Goal: Information Seeking & Learning: Learn about a topic

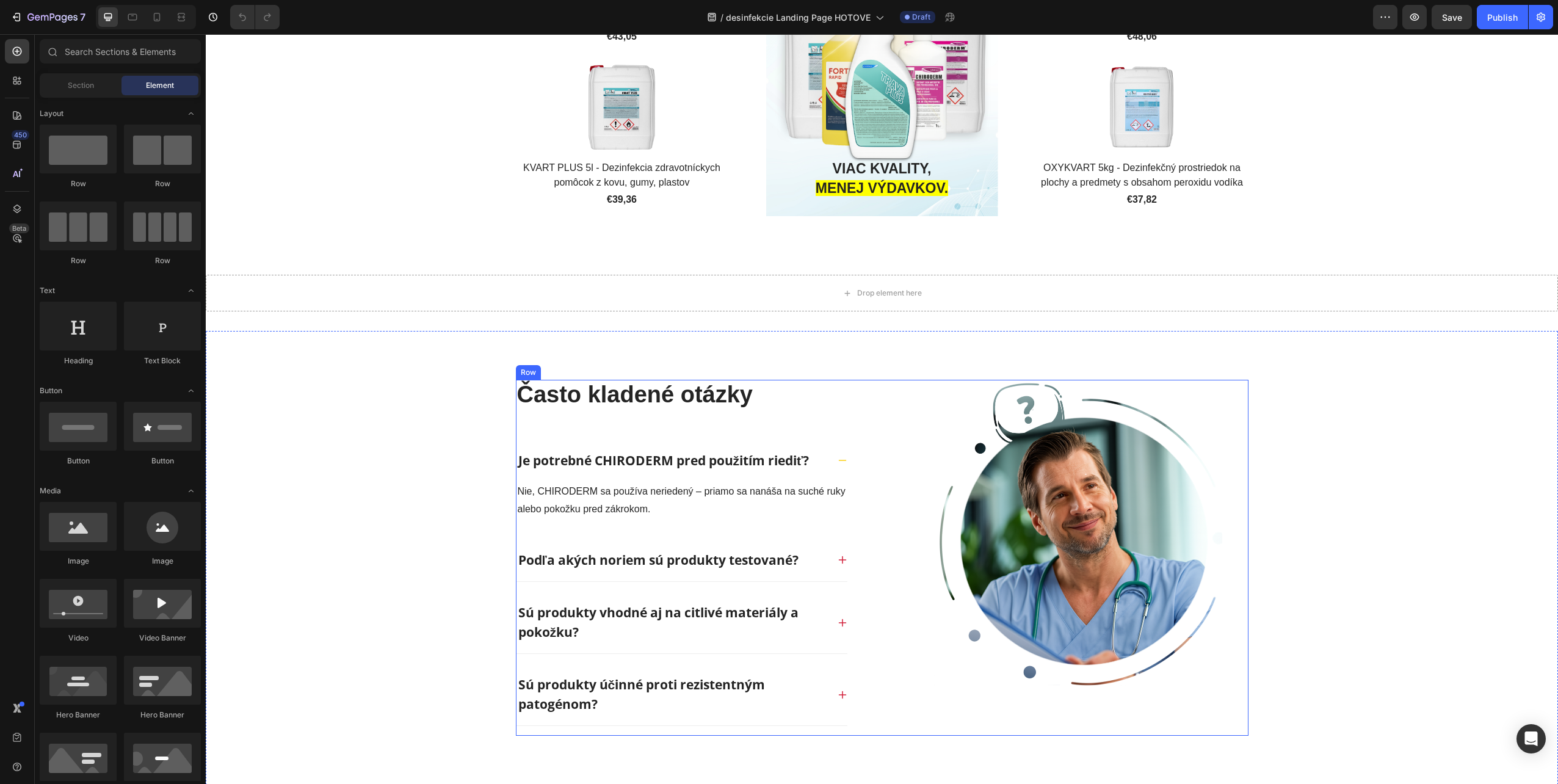
scroll to position [3235, 0]
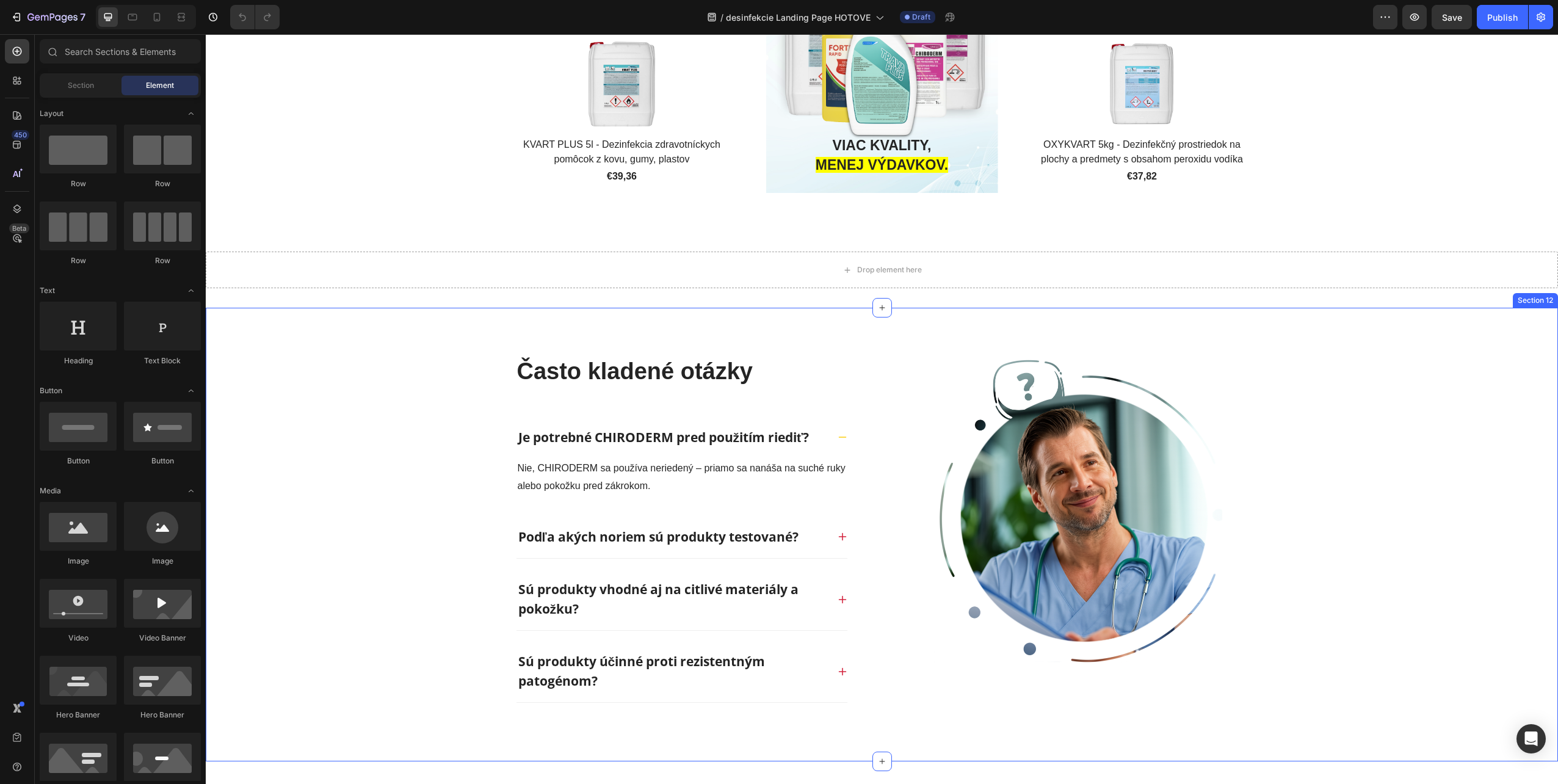
click at [1352, 320] on div "Často kladené otázky Heading Je potrebné CHIRODERM pred použitím riediť? Nie, C…" at bounding box center [882, 534] width 1353 height 454
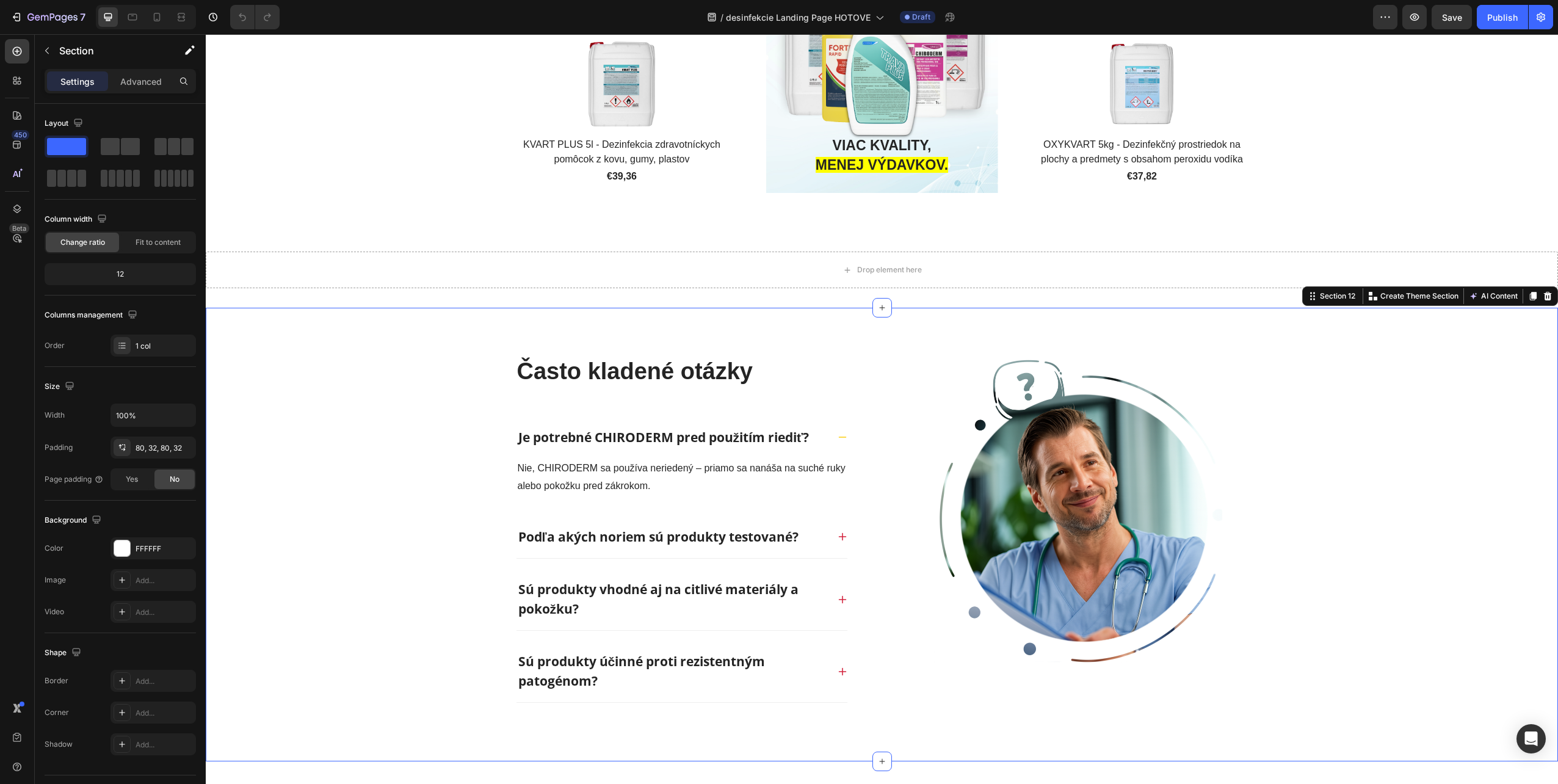
click at [1543, 298] on icon at bounding box center [1548, 296] width 10 height 10
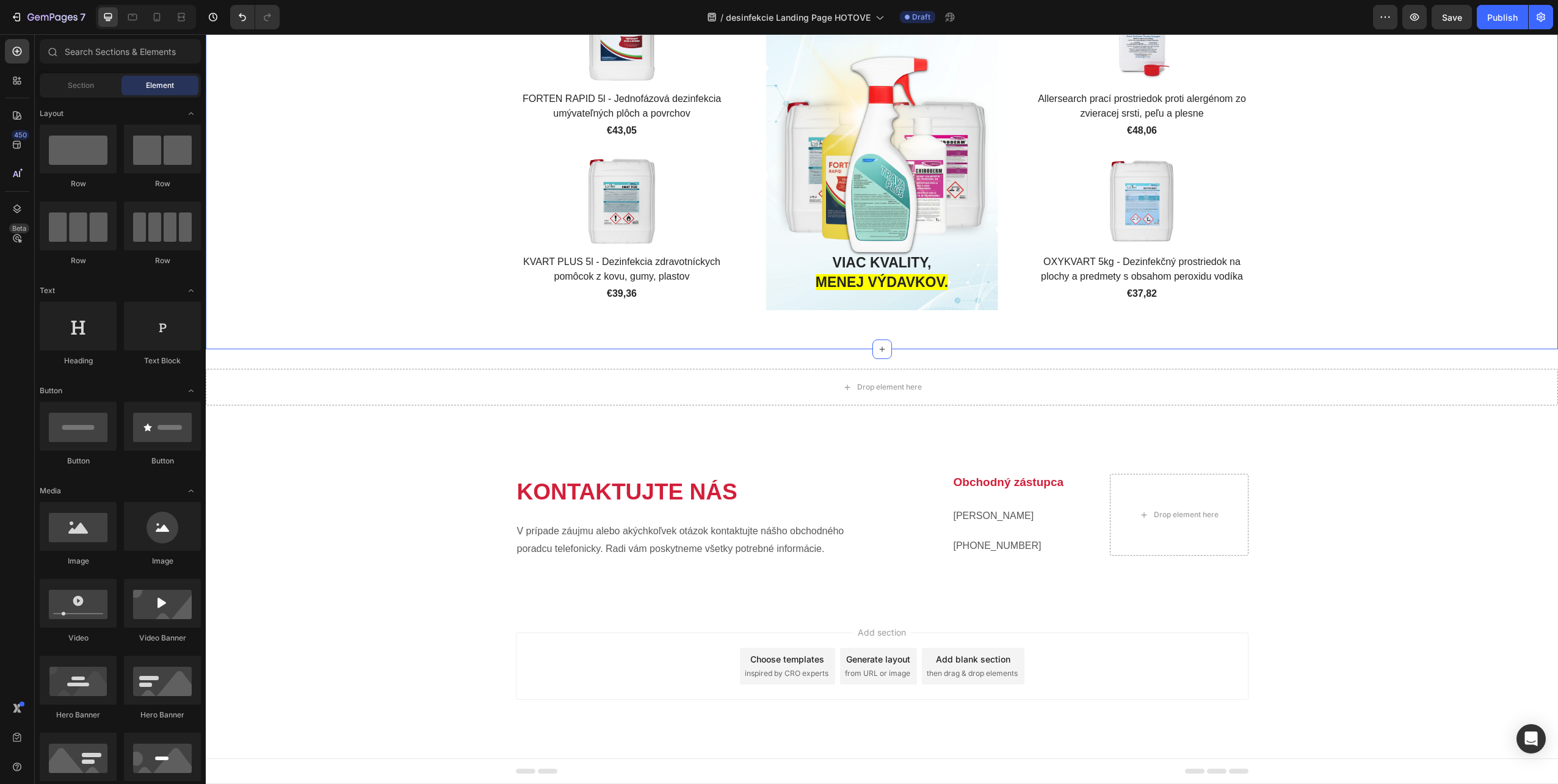
scroll to position [3116, 0]
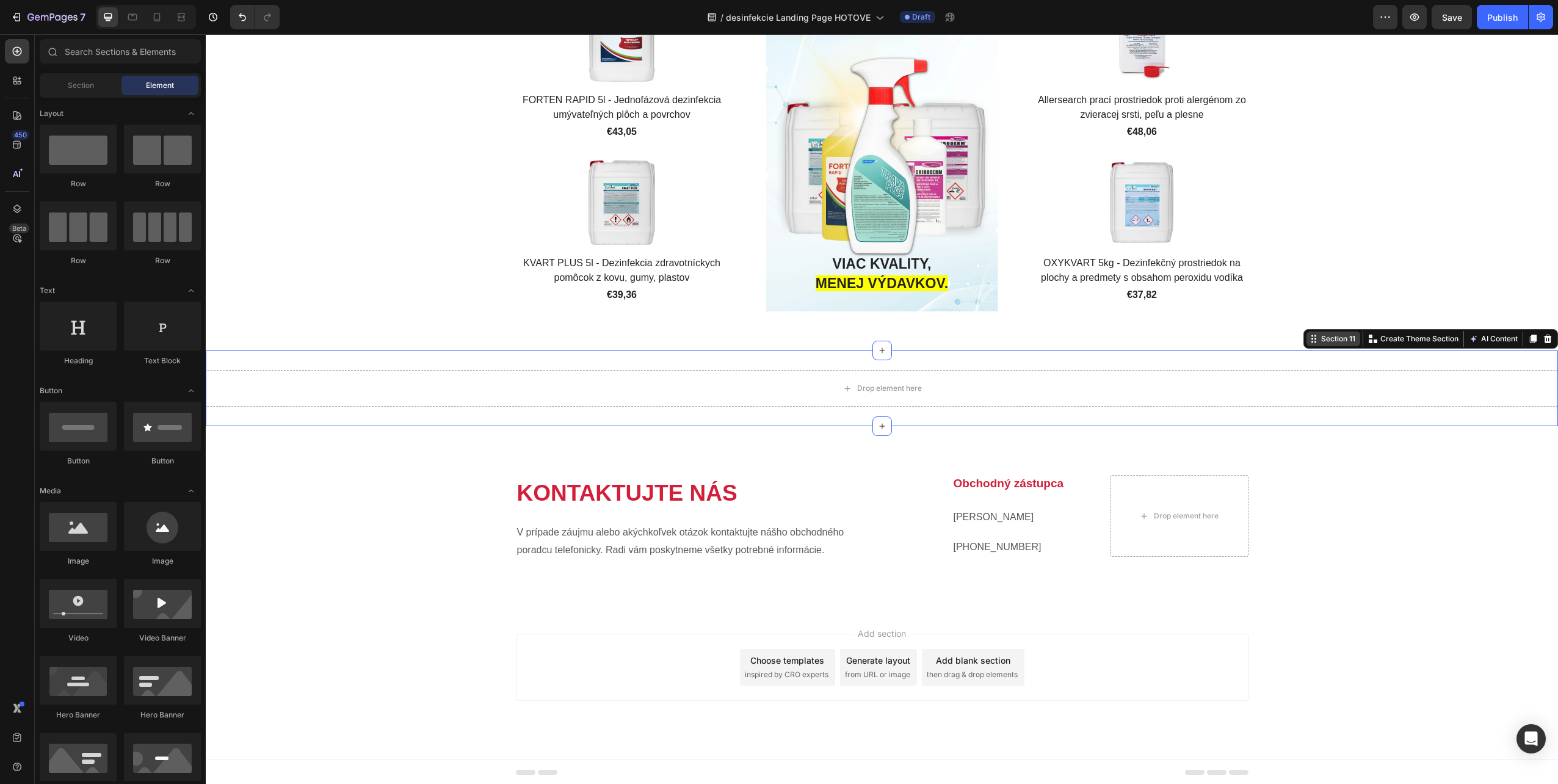
click at [1519, 343] on div "Section 11 You can create reusable sections Create Theme Section AI Content Wri…" at bounding box center [1430, 339] width 255 height 20
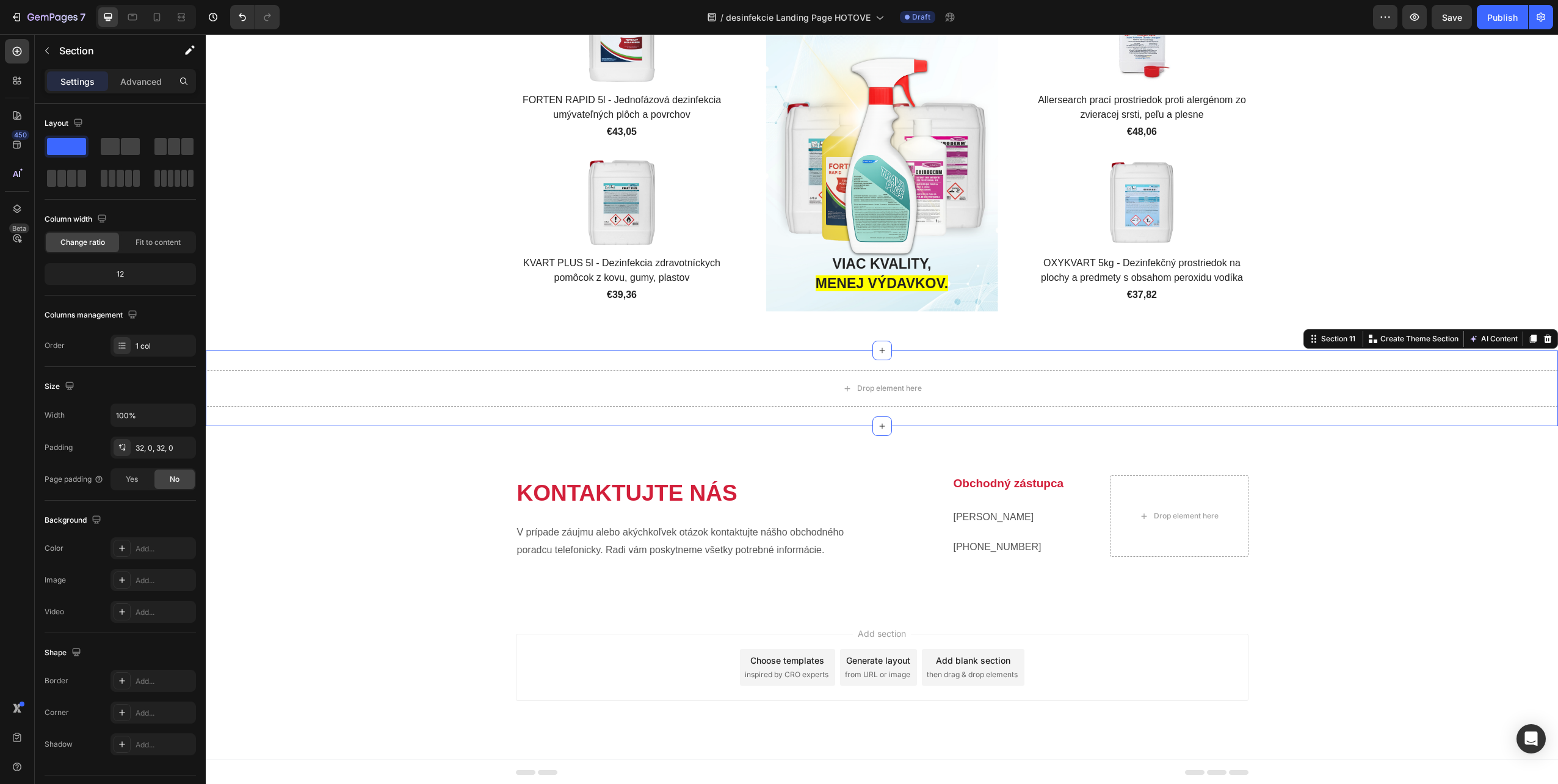
click at [1541, 342] on div at bounding box center [1548, 339] width 15 height 15
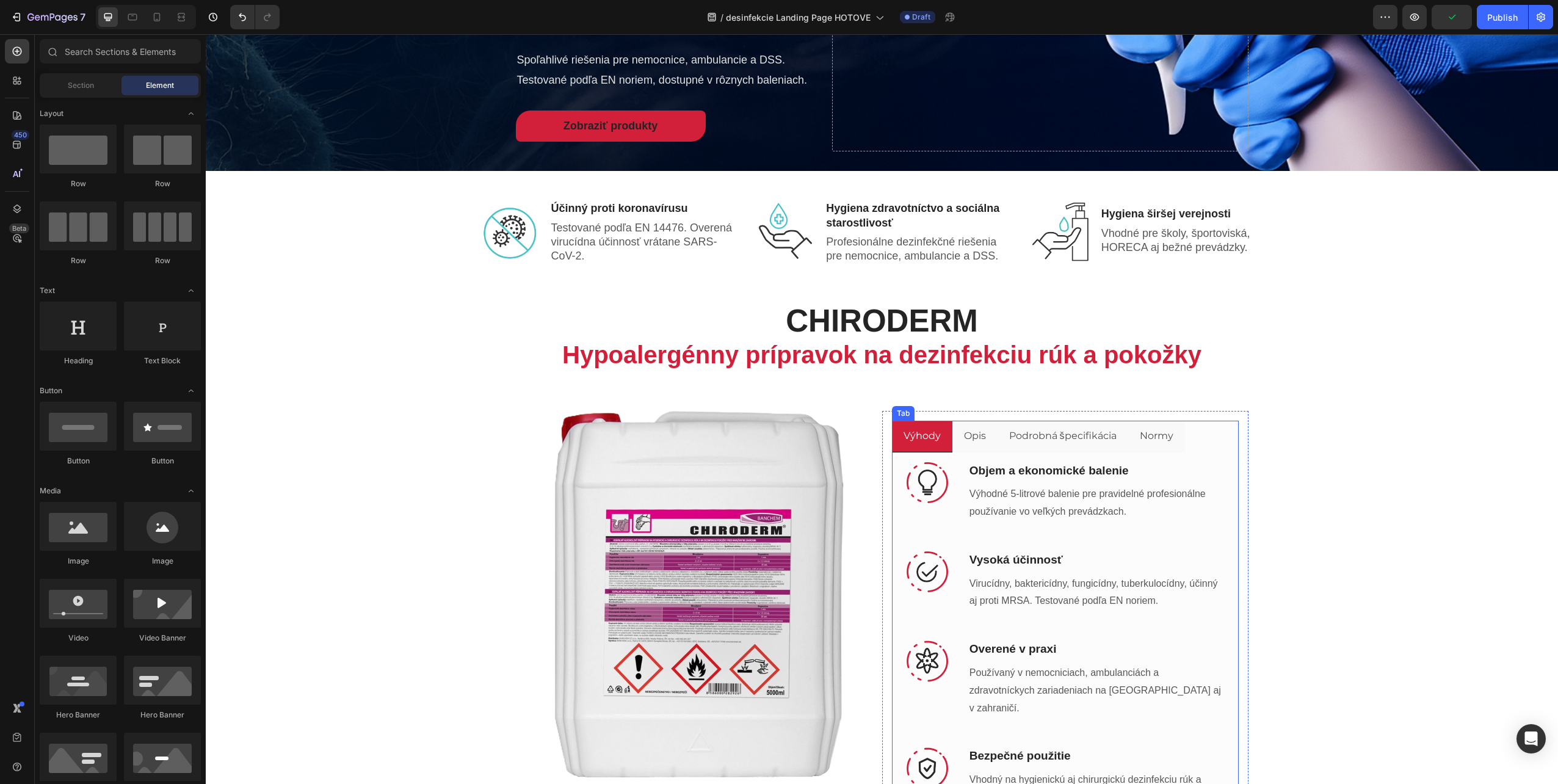
scroll to position [0, 0]
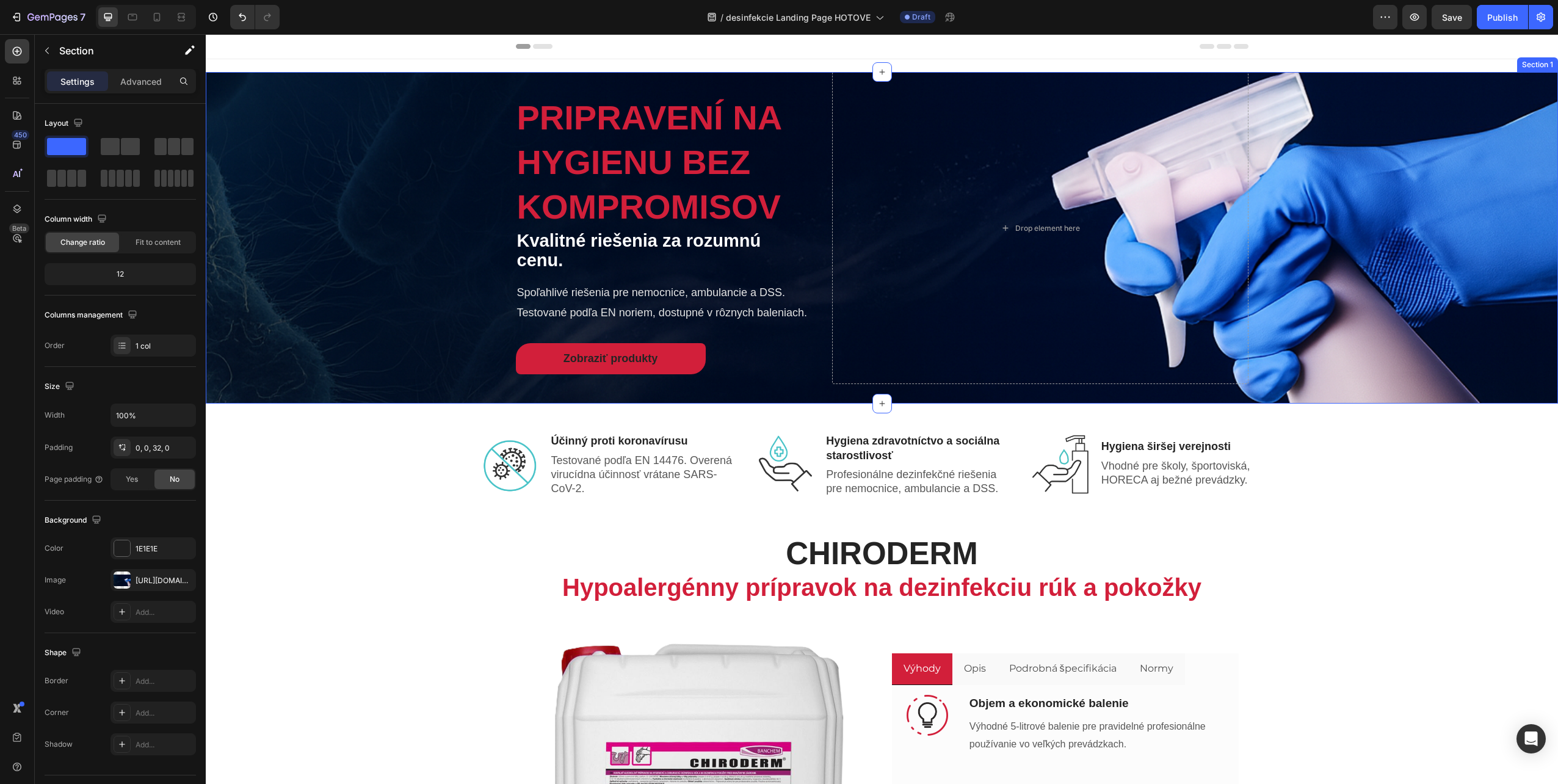
click at [359, 226] on div "Pripravení na hygienu bez kompromisov Heading Kvalitné riešenia za rozumnú cenu…" at bounding box center [882, 229] width 1353 height 312
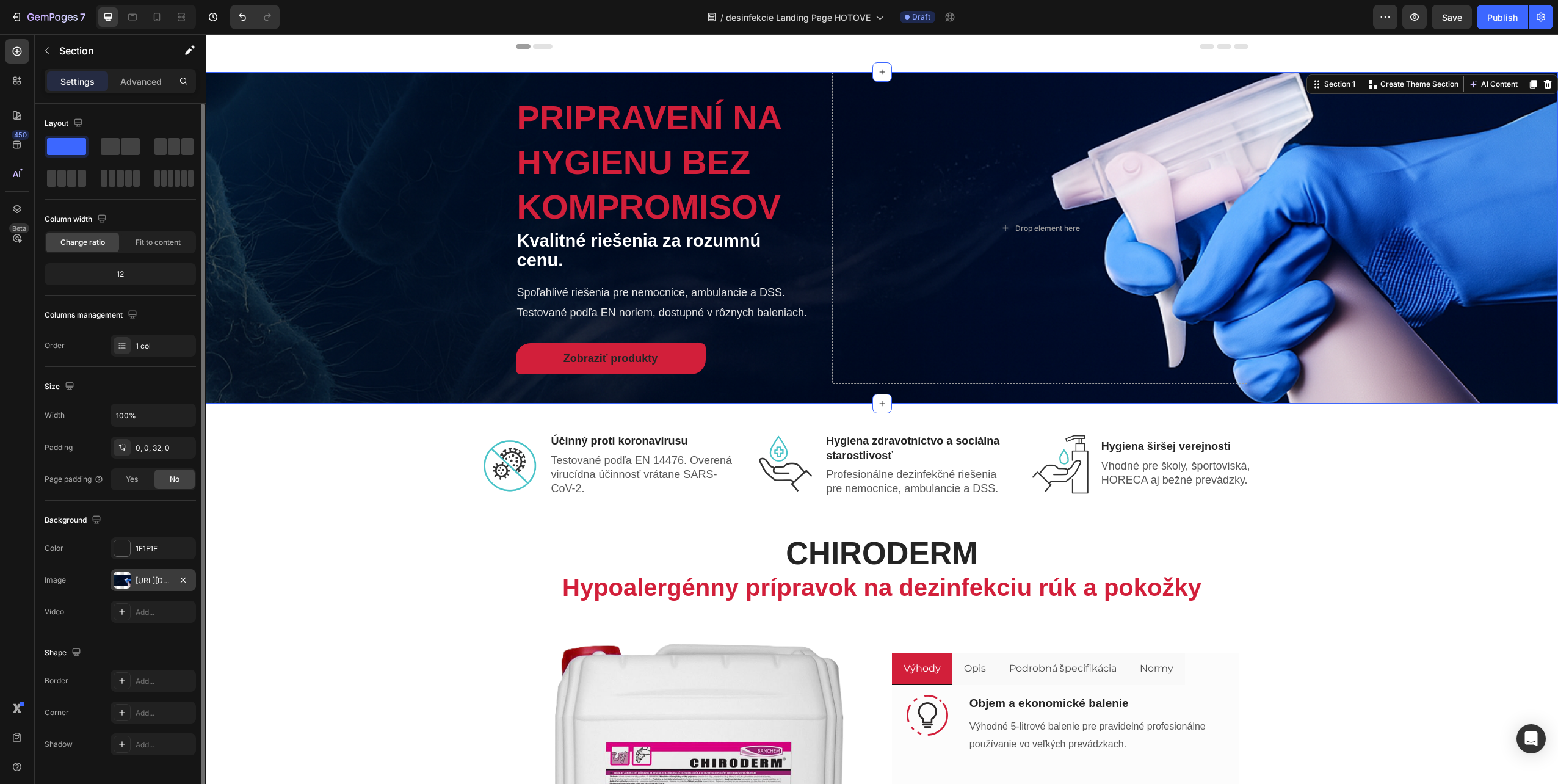
click at [143, 580] on div "[URL][DOMAIN_NAME]" at bounding box center [154, 581] width 36 height 11
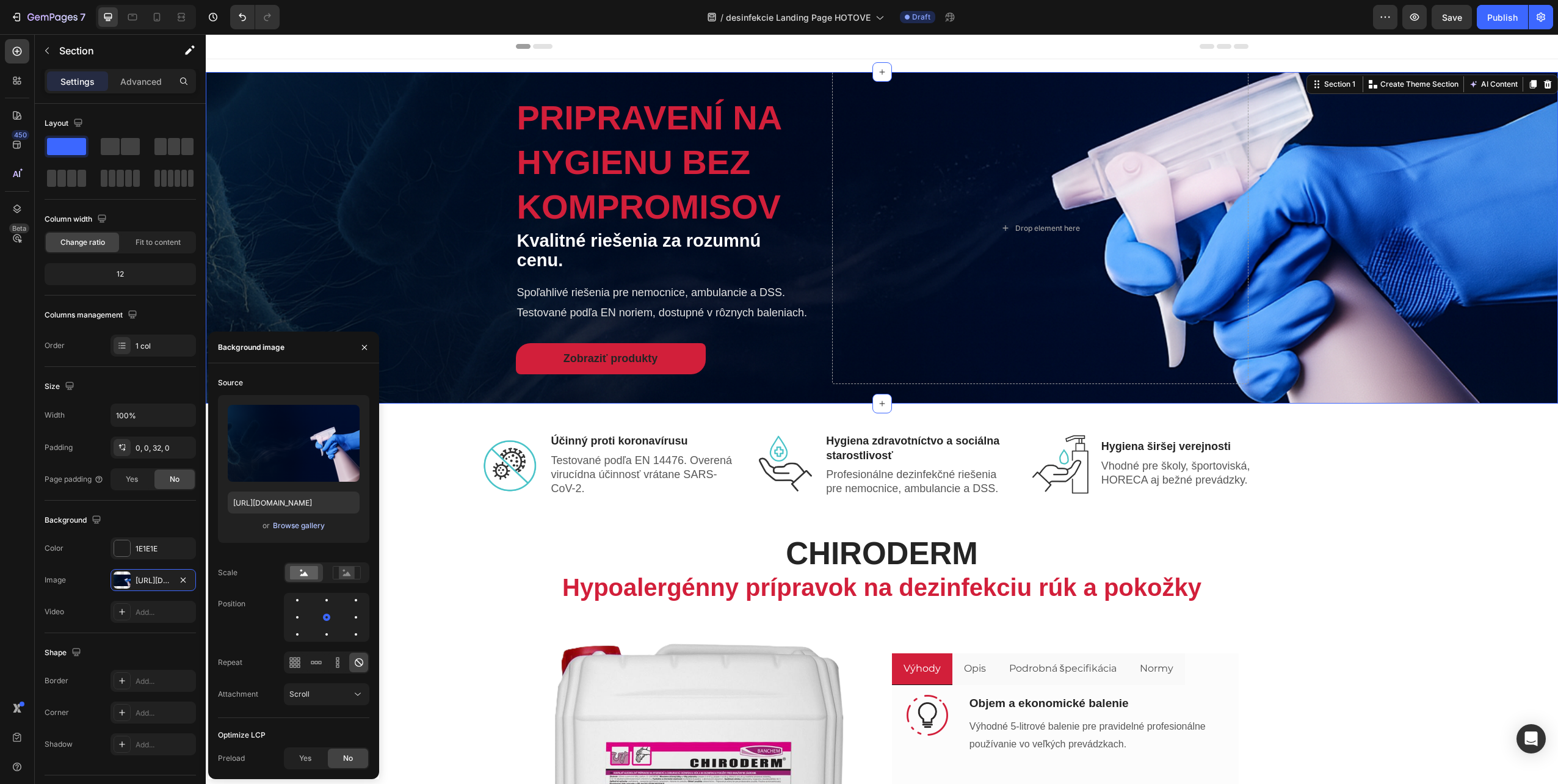
click at [303, 528] on div "Browse gallery" at bounding box center [299, 525] width 52 height 11
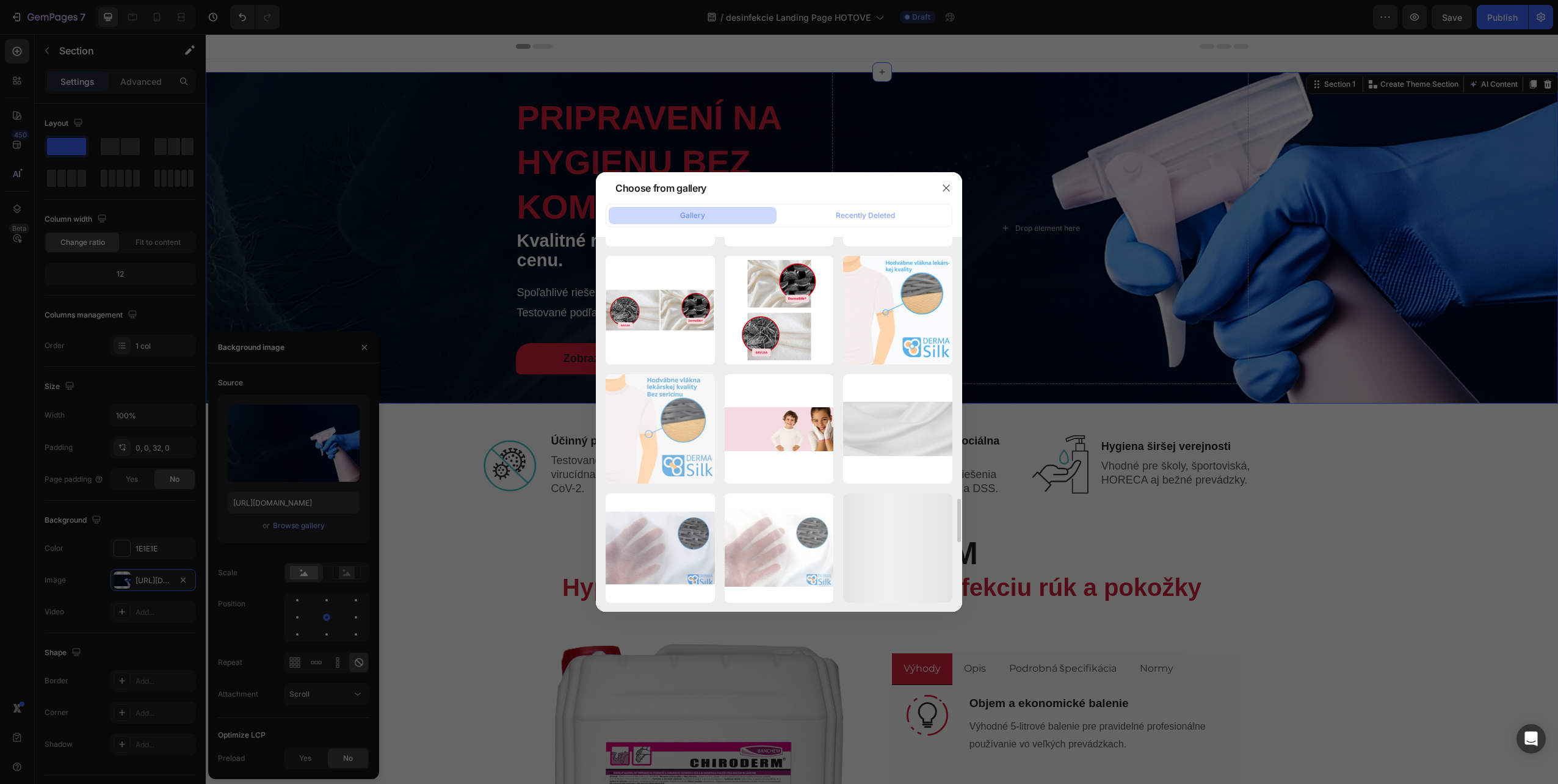
scroll to position [2493, 0]
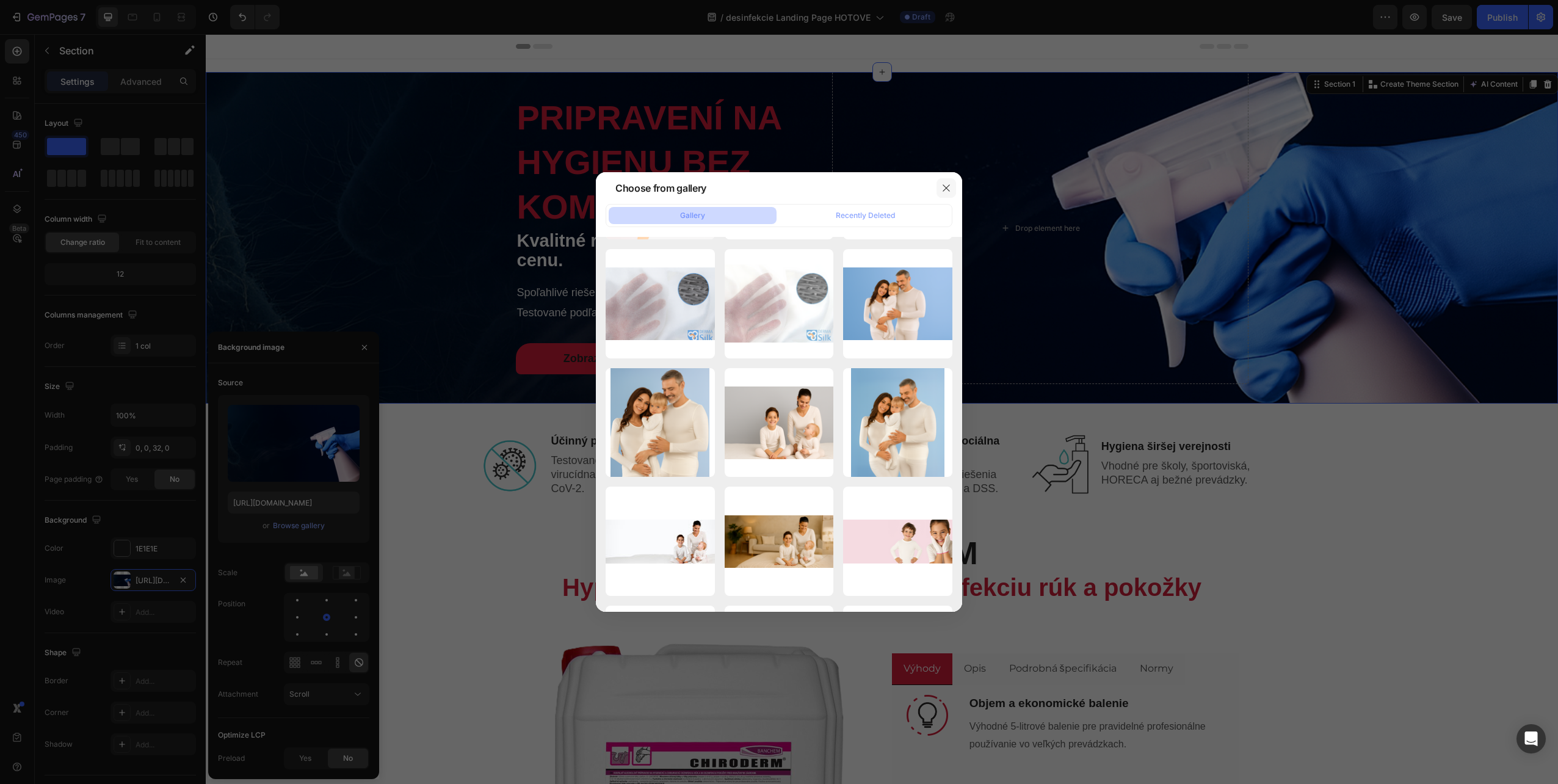
click at [944, 195] on button "button" at bounding box center [946, 188] width 20 height 20
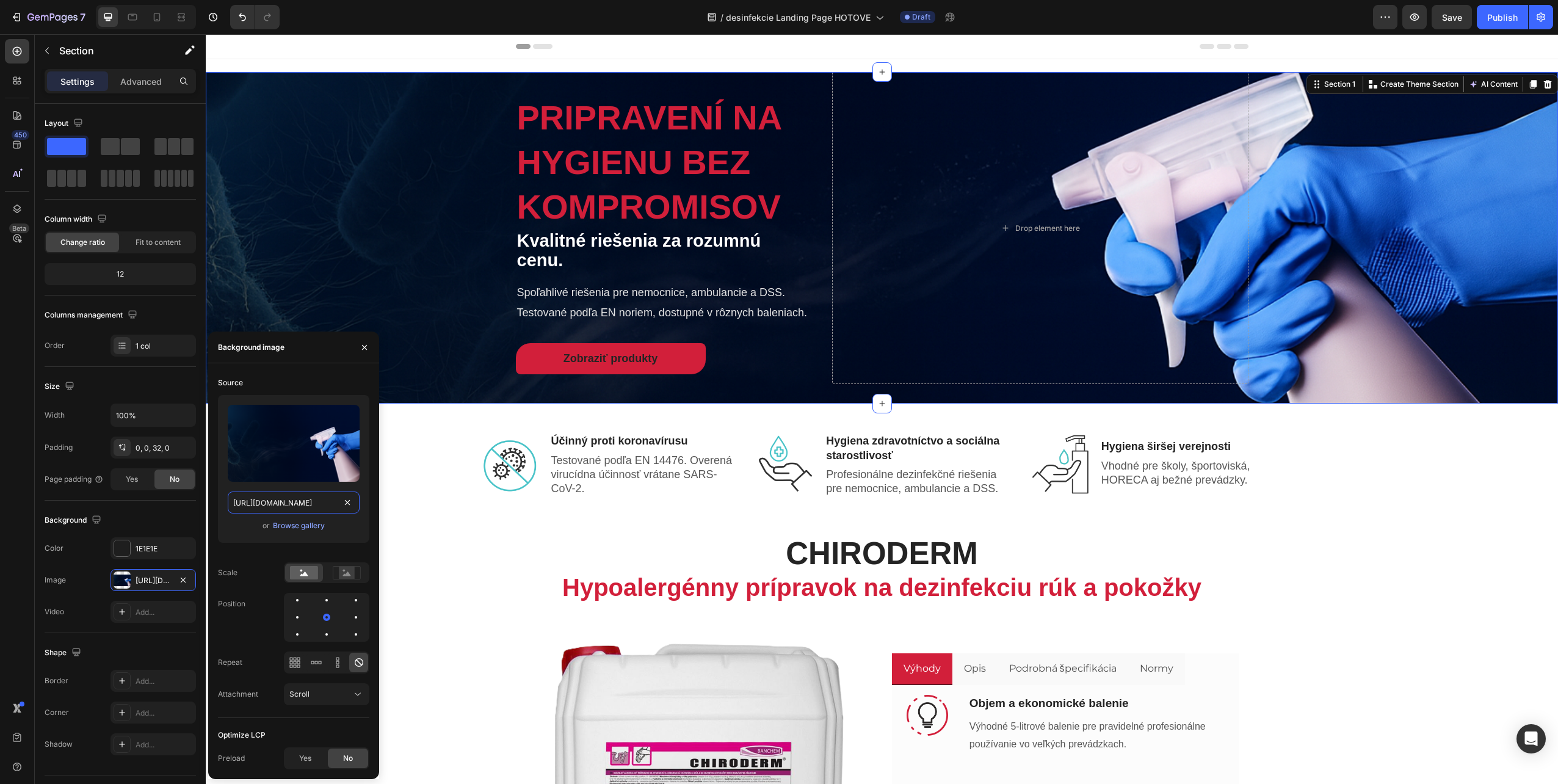
click at [325, 503] on input "[URL][DOMAIN_NAME]" at bounding box center [294, 502] width 132 height 22
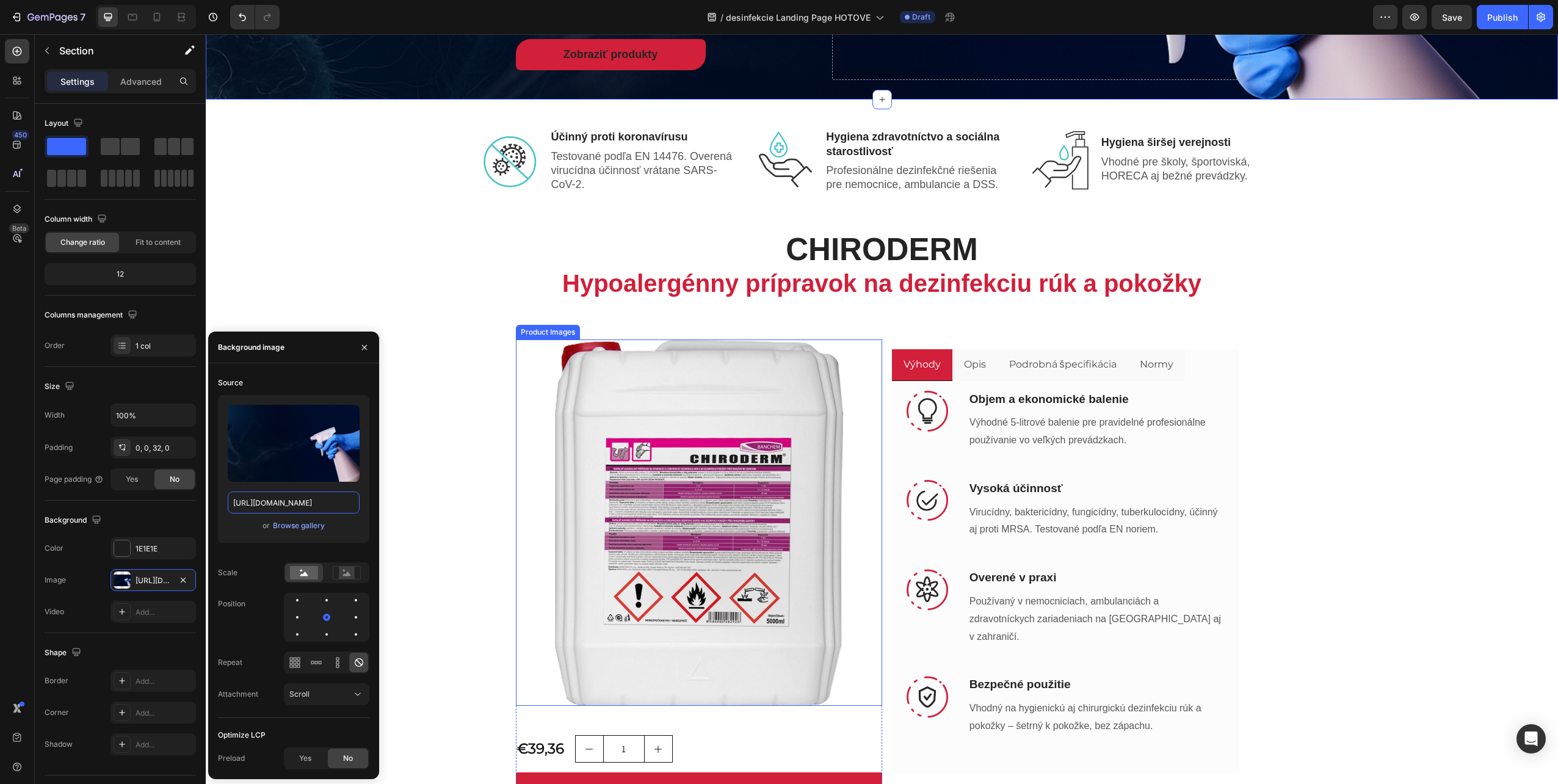
scroll to position [305, 0]
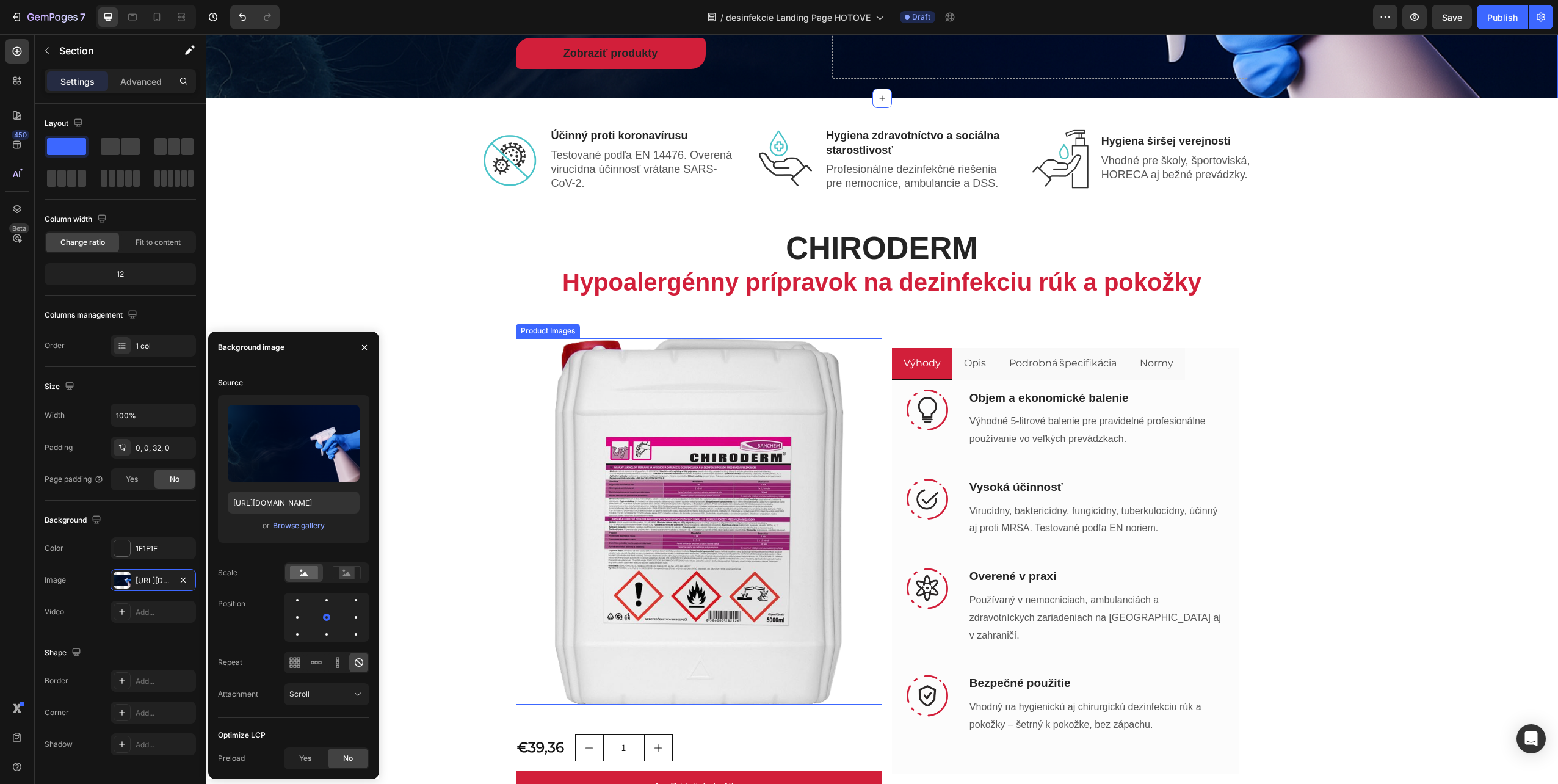
click at [738, 512] on img at bounding box center [699, 521] width 366 height 366
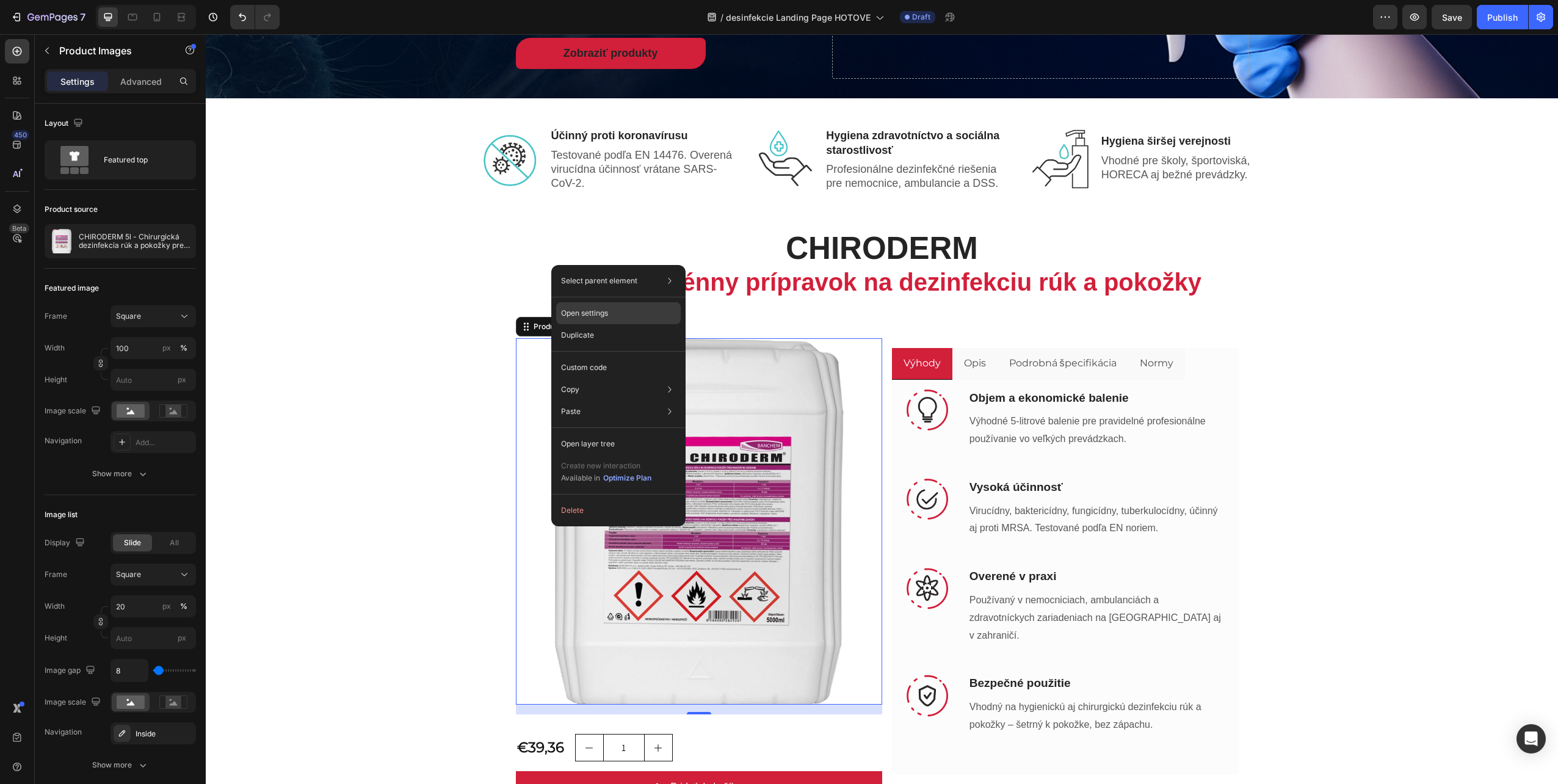
click at [596, 309] on p "Open settings" at bounding box center [585, 313] width 47 height 11
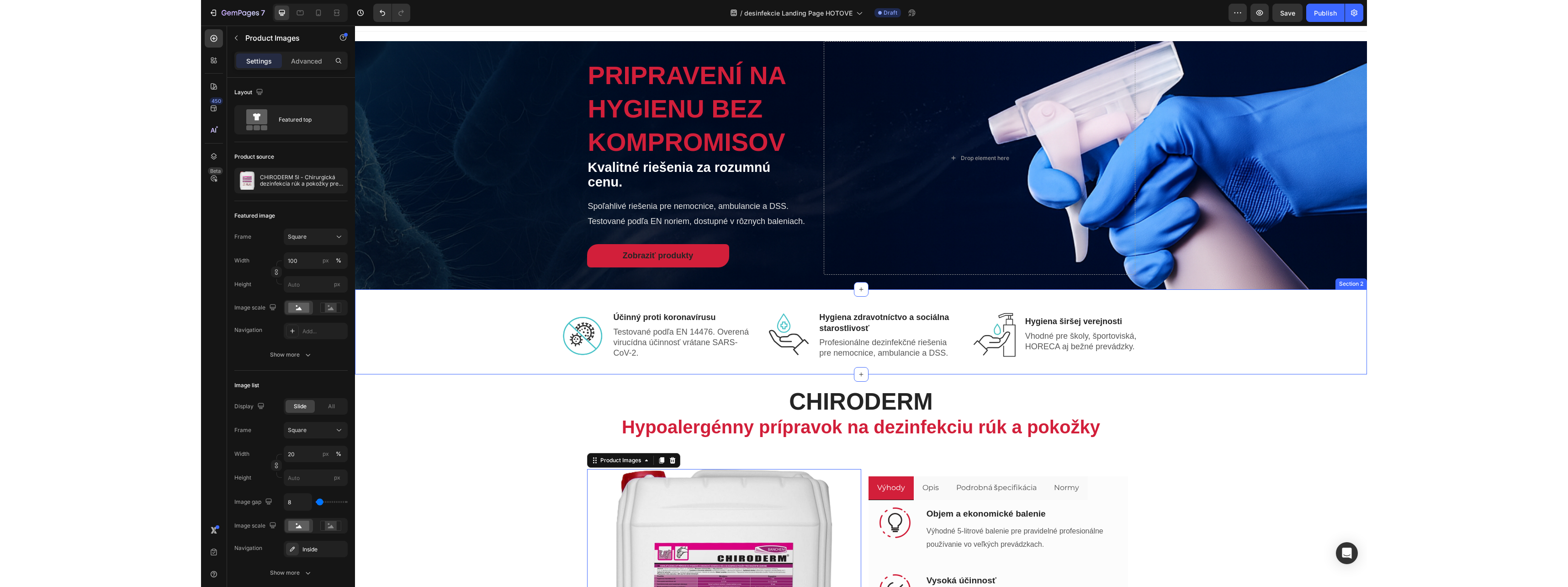
scroll to position [0, 0]
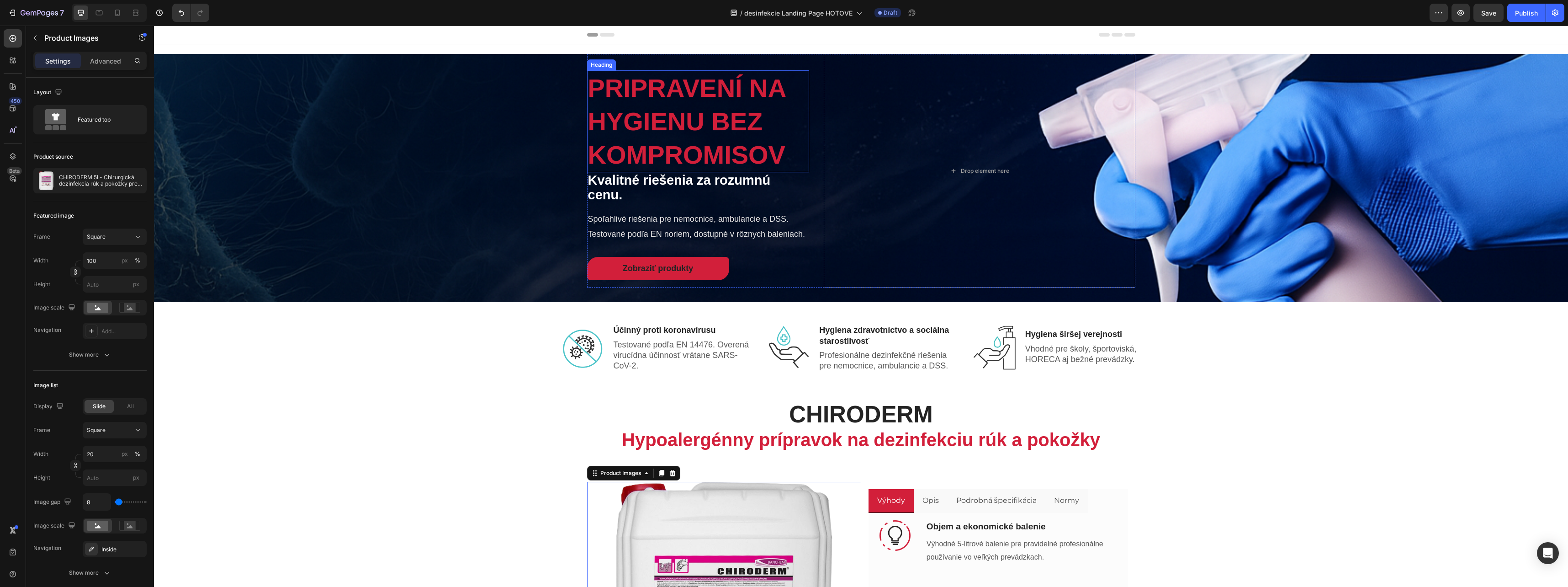
click at [648, 133] on span "Pripravení na hygienu bez kompromisov" at bounding box center [687, 121] width 198 height 96
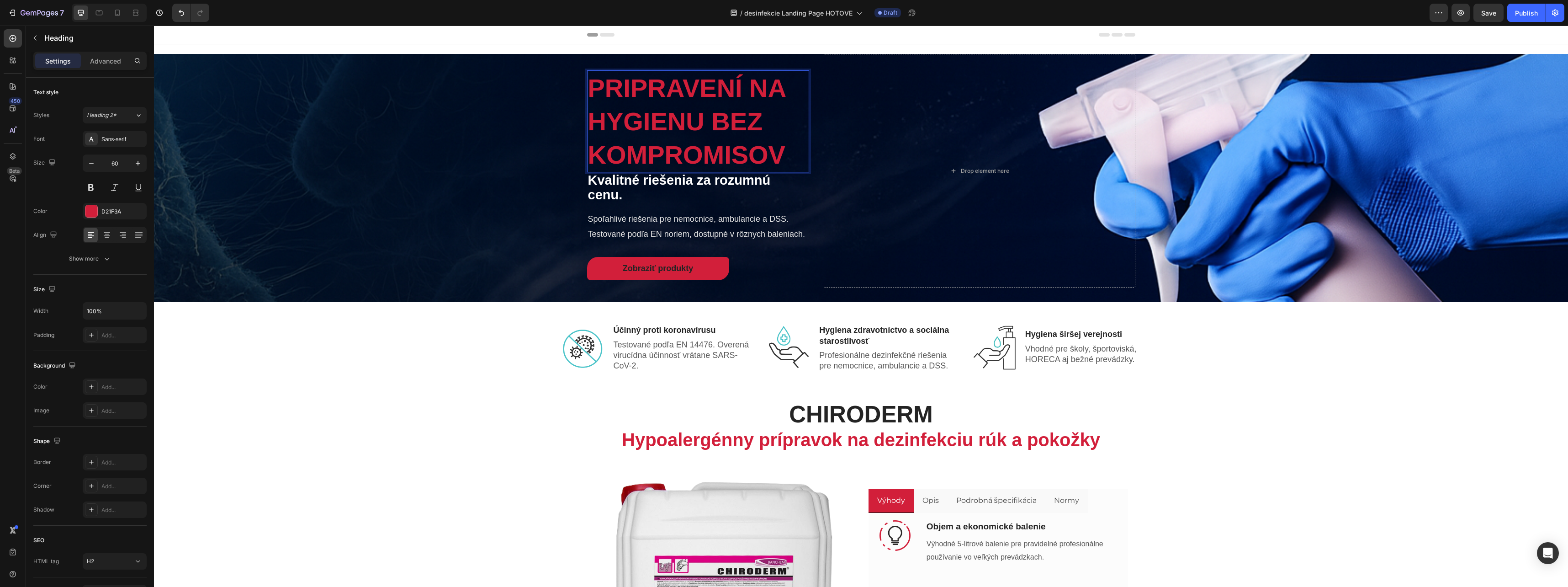
click at [648, 133] on span "Pripravení na hygienu bez kompromisov" at bounding box center [687, 121] width 198 height 96
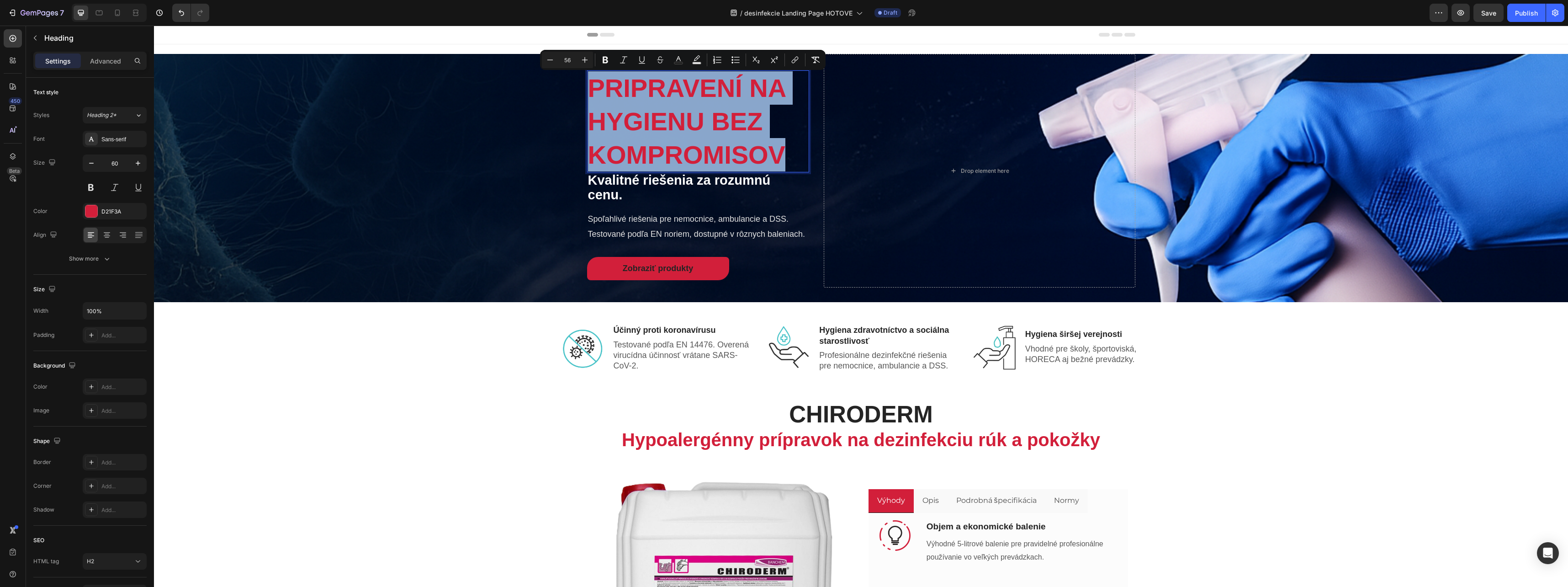
click at [648, 133] on span "Pripravení na hygienu bez kompromisov" at bounding box center [687, 121] width 198 height 96
copy span "Pripravení na hygienu bez kompromisov"
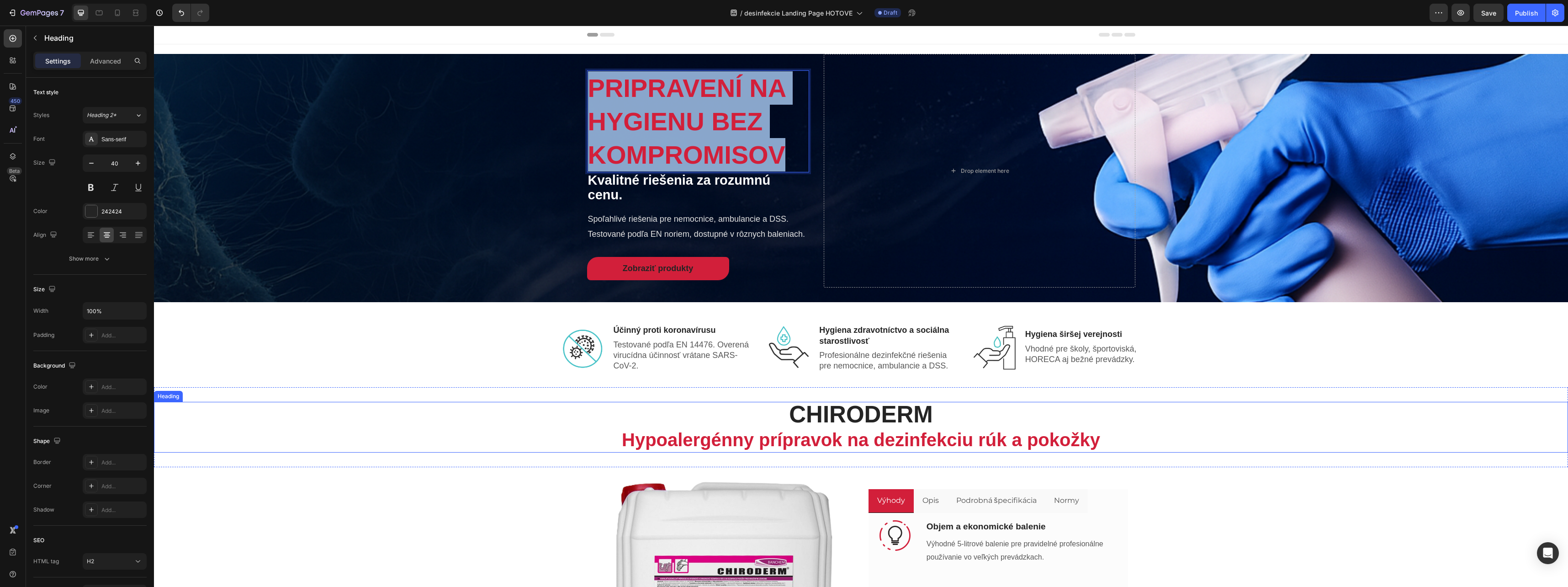
click at [389, 418] on h2 "CHIRODERM Hypoalergénny prípravok na dezinfekciu rúk a pokožky" at bounding box center [861, 427] width 1414 height 51
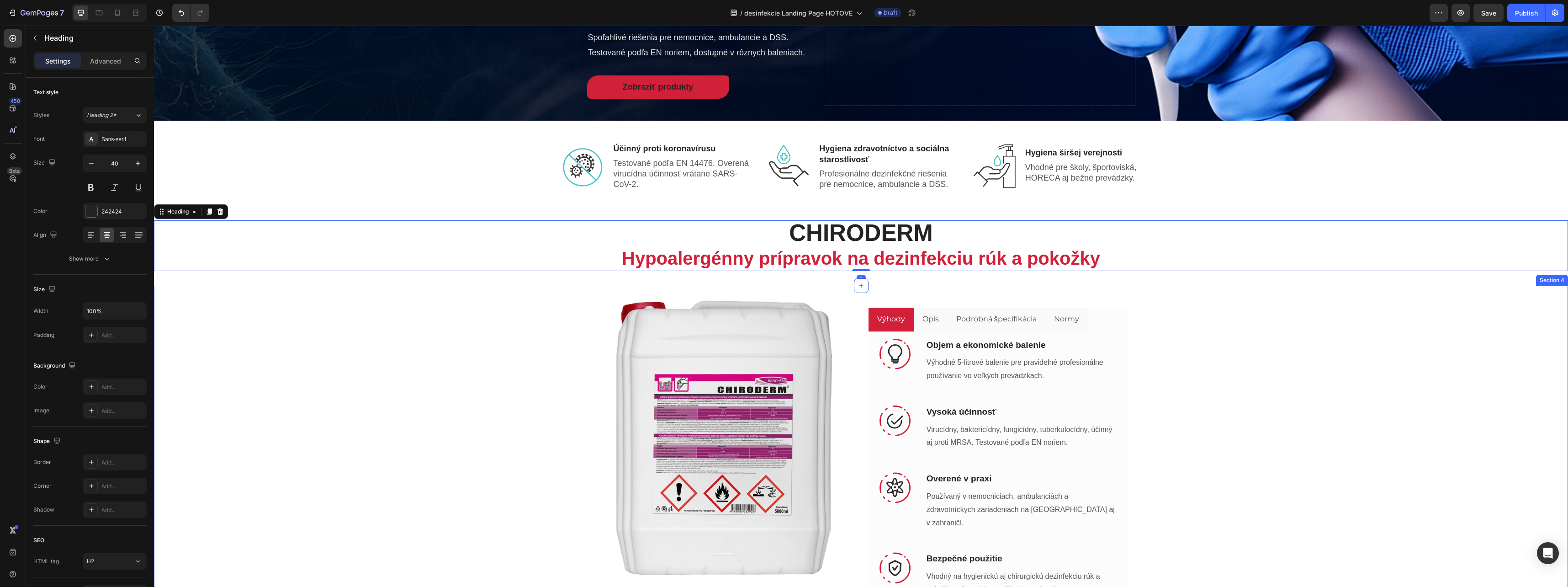
scroll to position [183, 0]
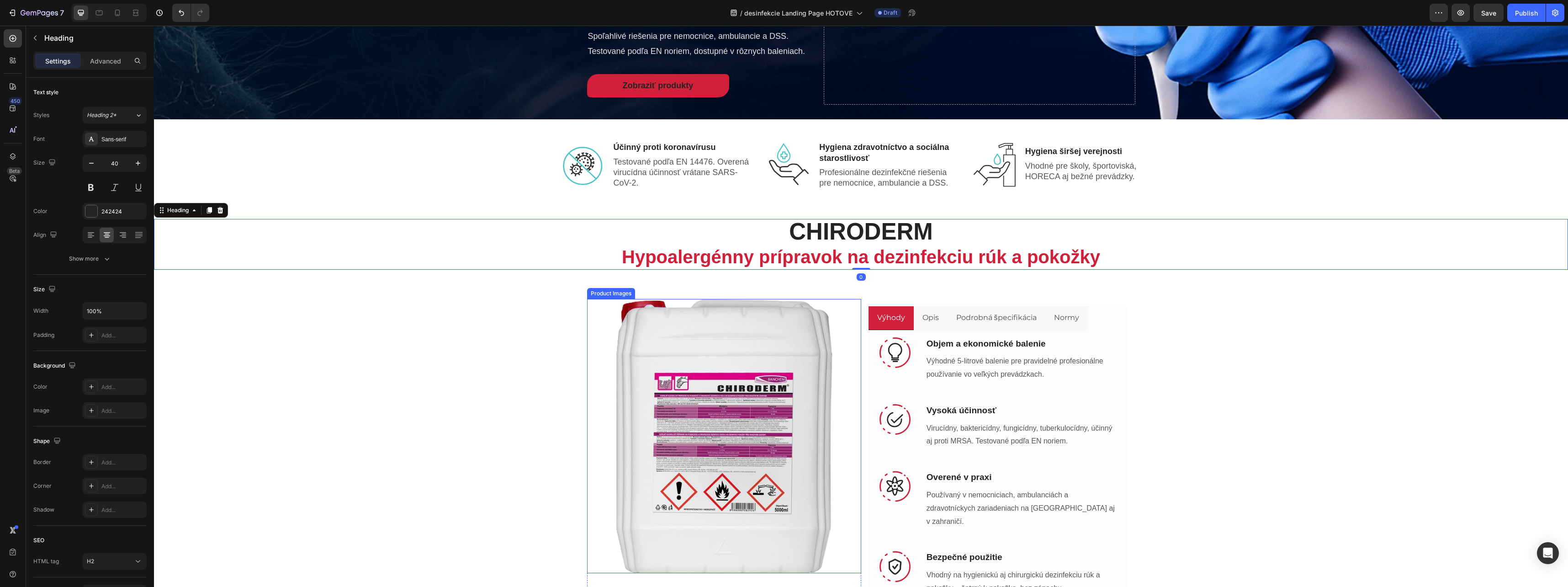
click at [755, 479] on img at bounding box center [724, 436] width 274 height 274
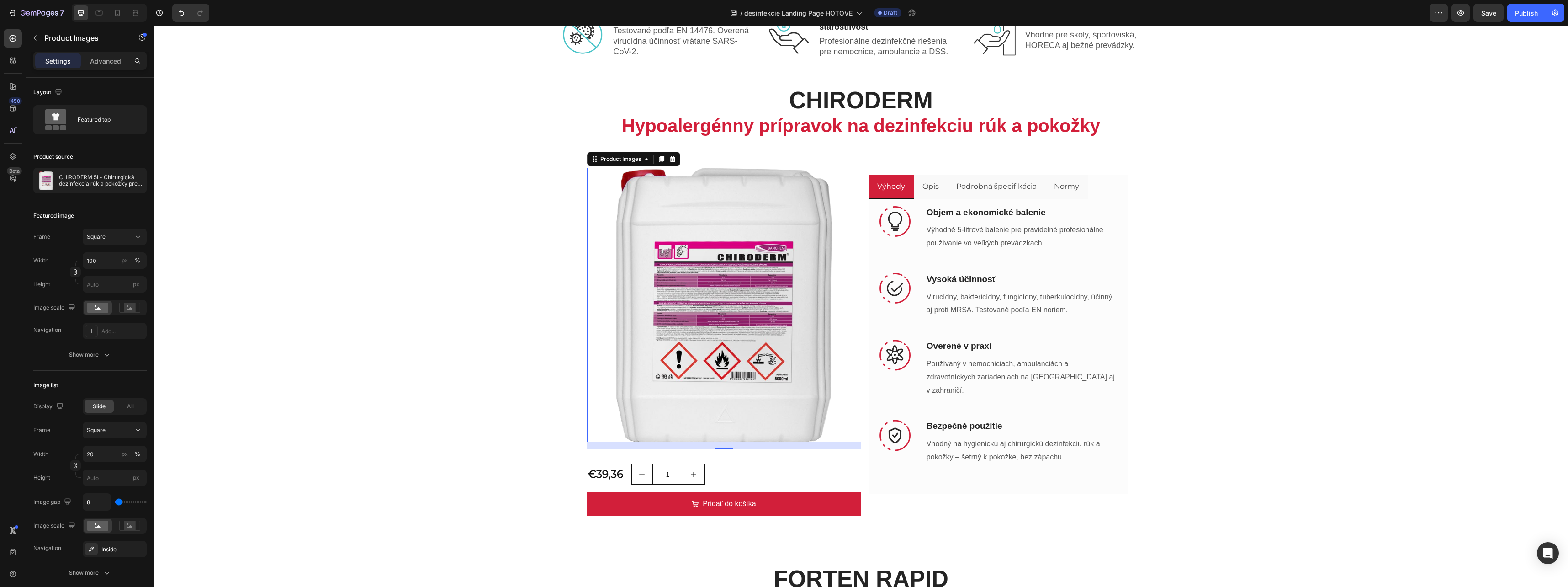
scroll to position [274, 0]
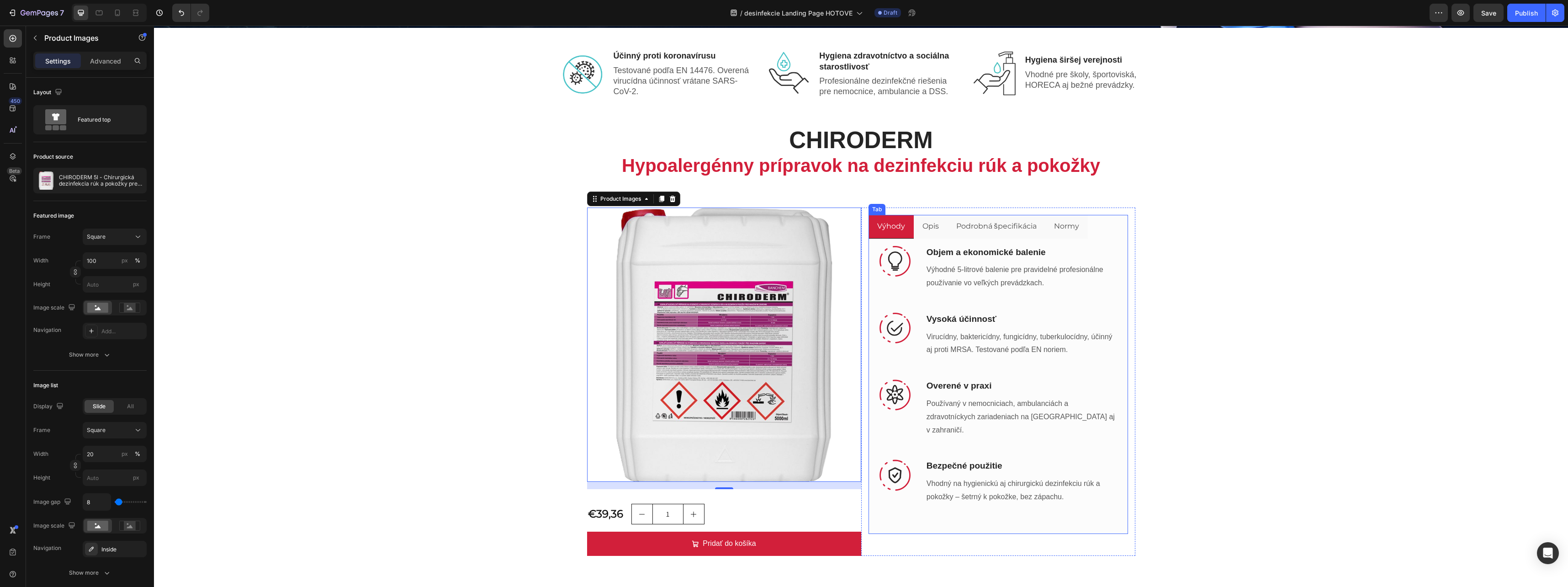
click at [924, 220] on p "Opis" at bounding box center [930, 227] width 16 height 13
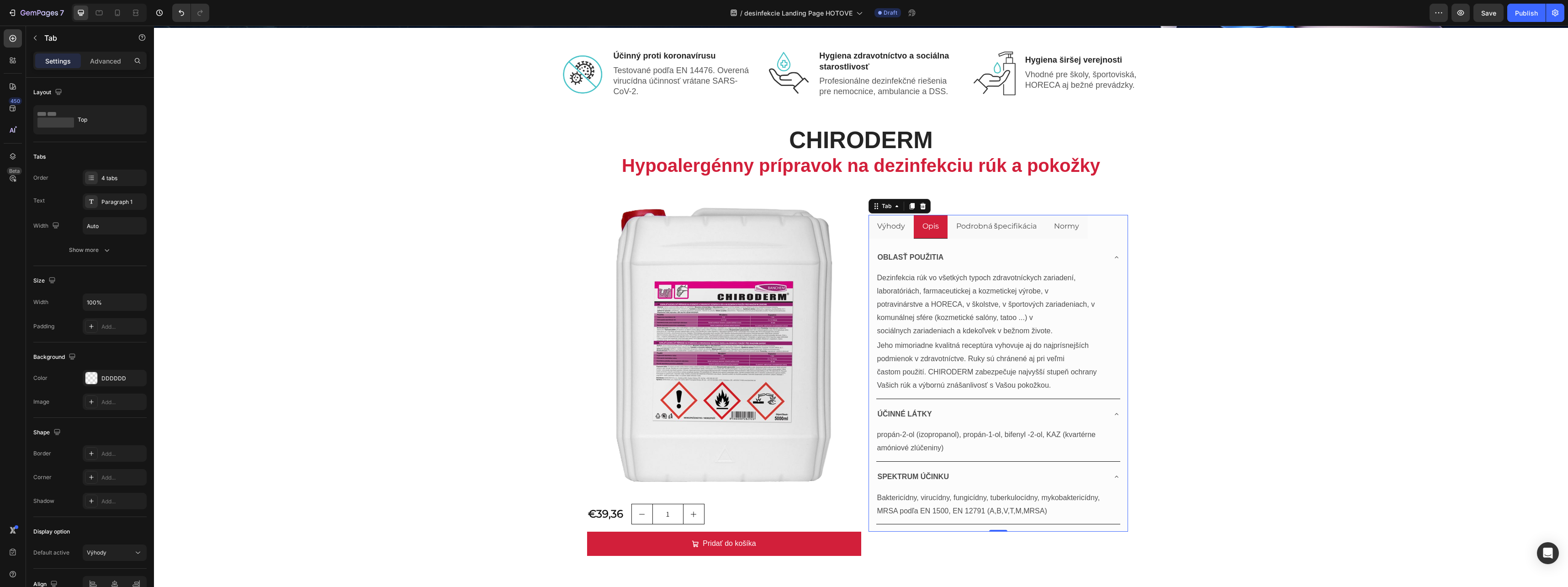
click at [1004, 225] on p "Podrobná špecifikácia" at bounding box center [996, 227] width 80 height 13
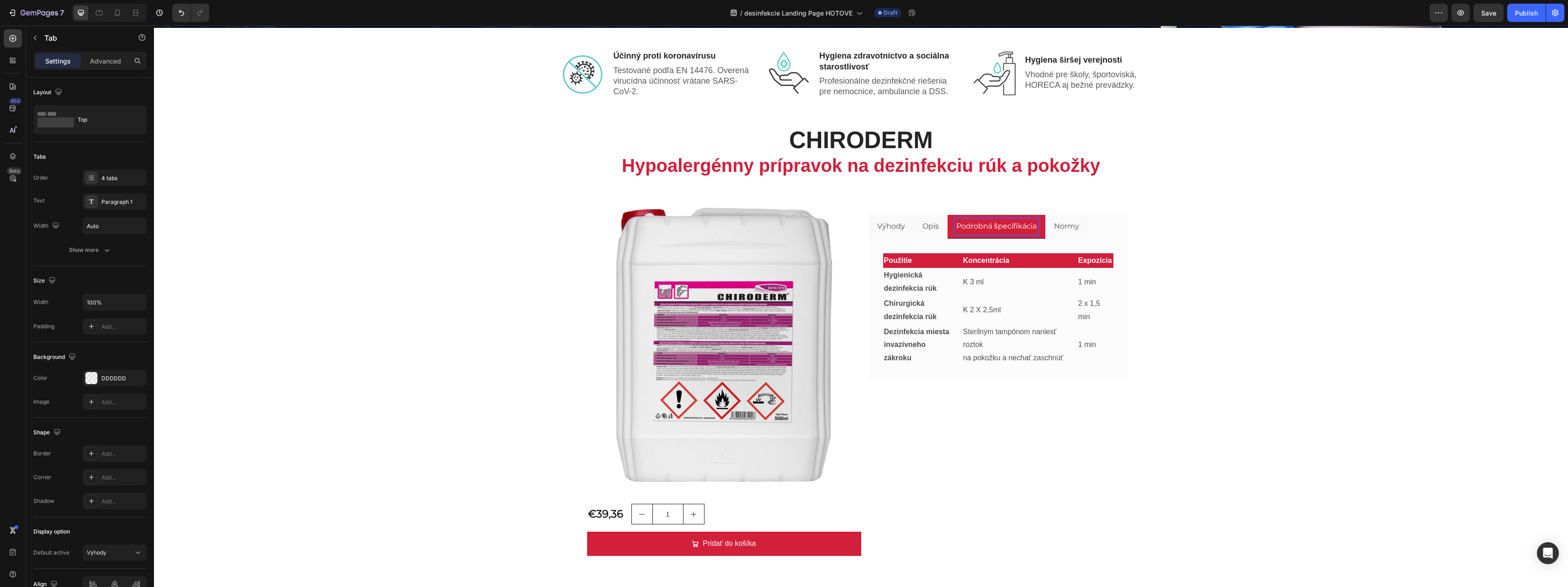
click at [1057, 231] on p "Normy" at bounding box center [1066, 227] width 25 height 13
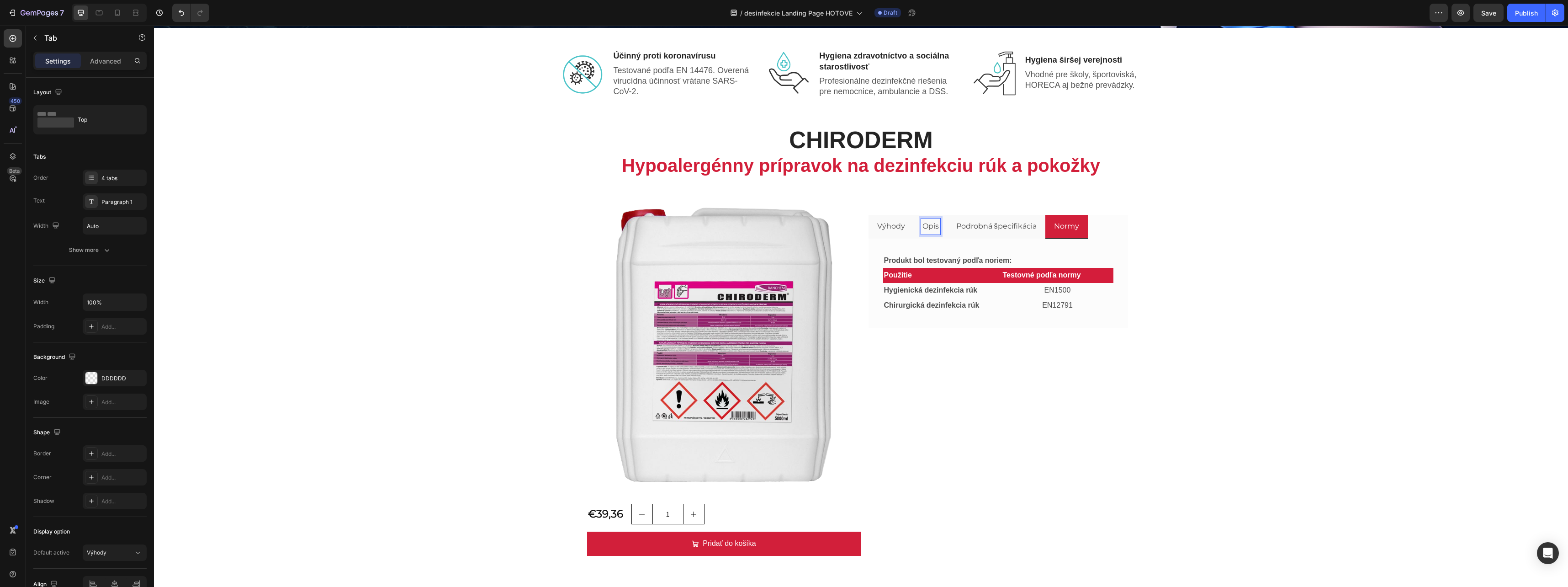
click at [922, 227] on p "Opis" at bounding box center [930, 227] width 16 height 13
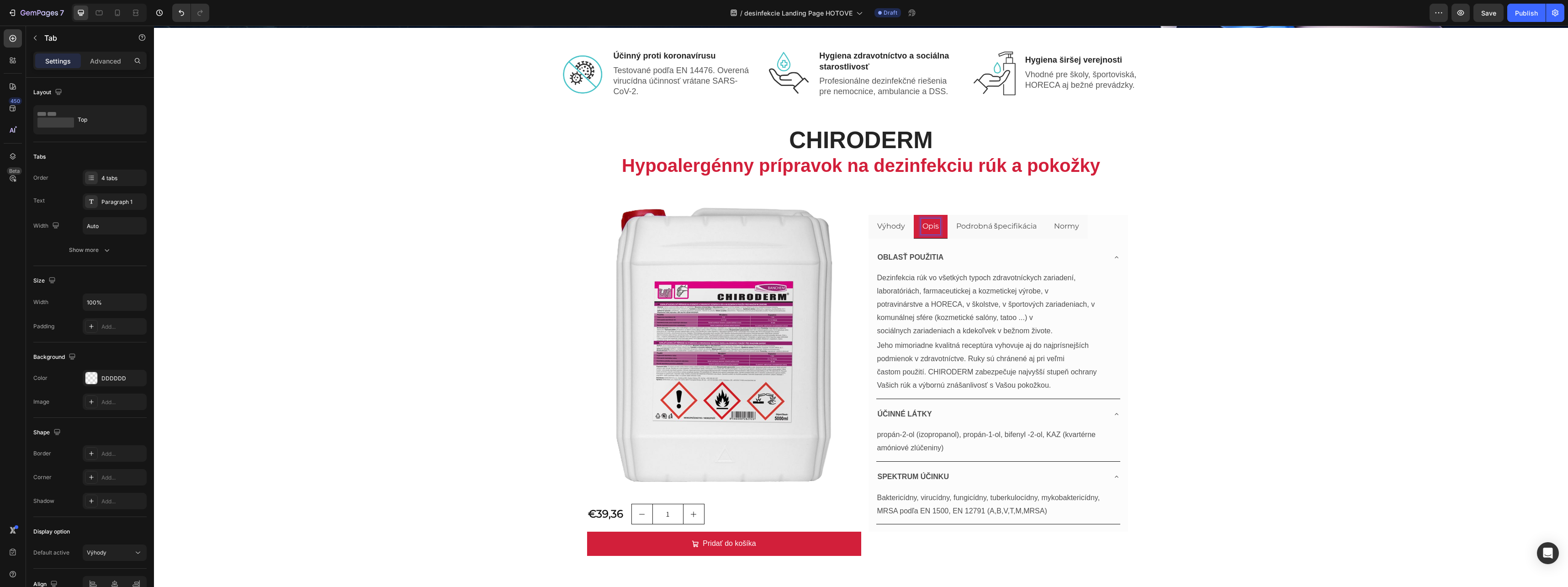
click at [900, 225] on p "Výhody" at bounding box center [891, 227] width 28 height 13
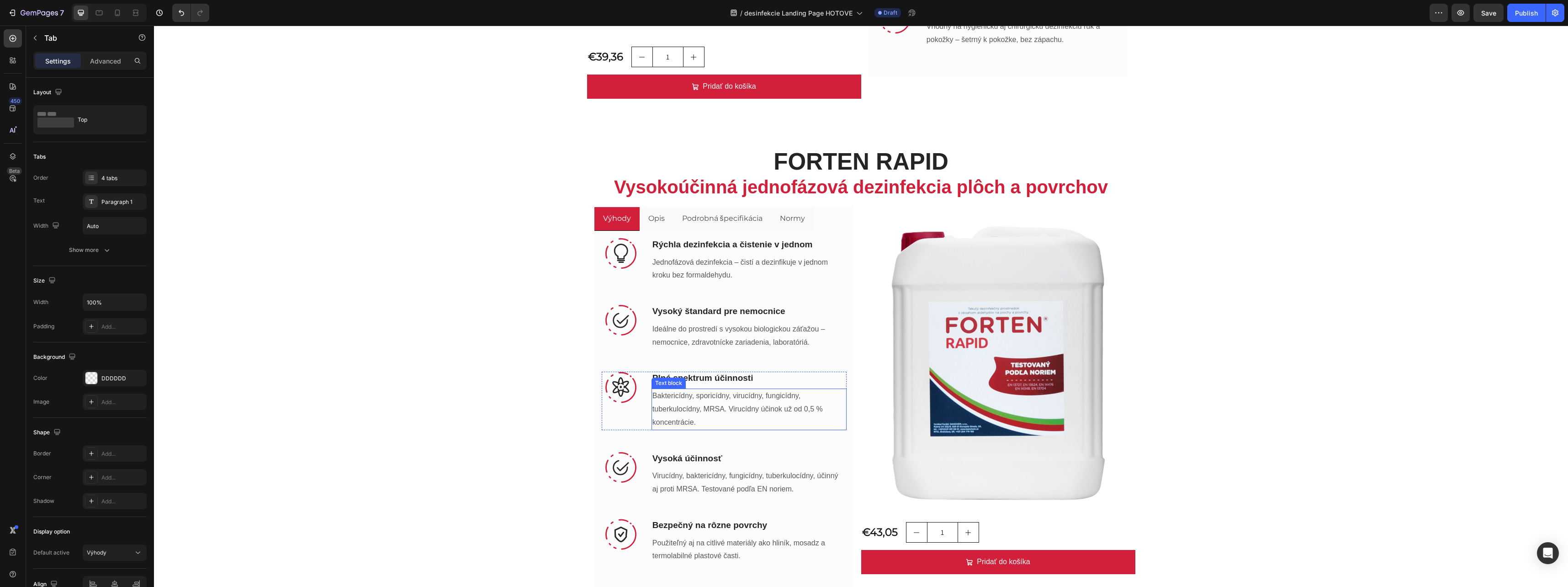
scroll to position [777, 0]
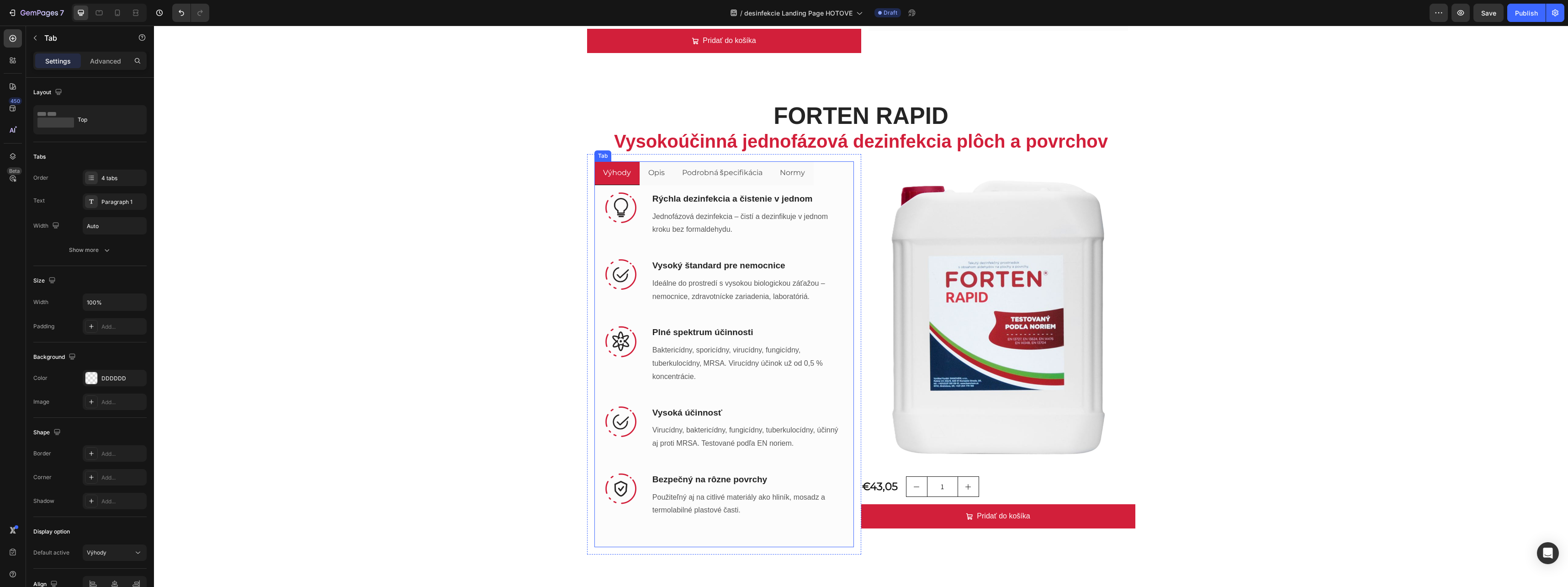
drag, startPoint x: 655, startPoint y: 168, endPoint x: 660, endPoint y: 170, distance: 5.4
click at [655, 168] on p "Opis" at bounding box center [656, 173] width 16 height 13
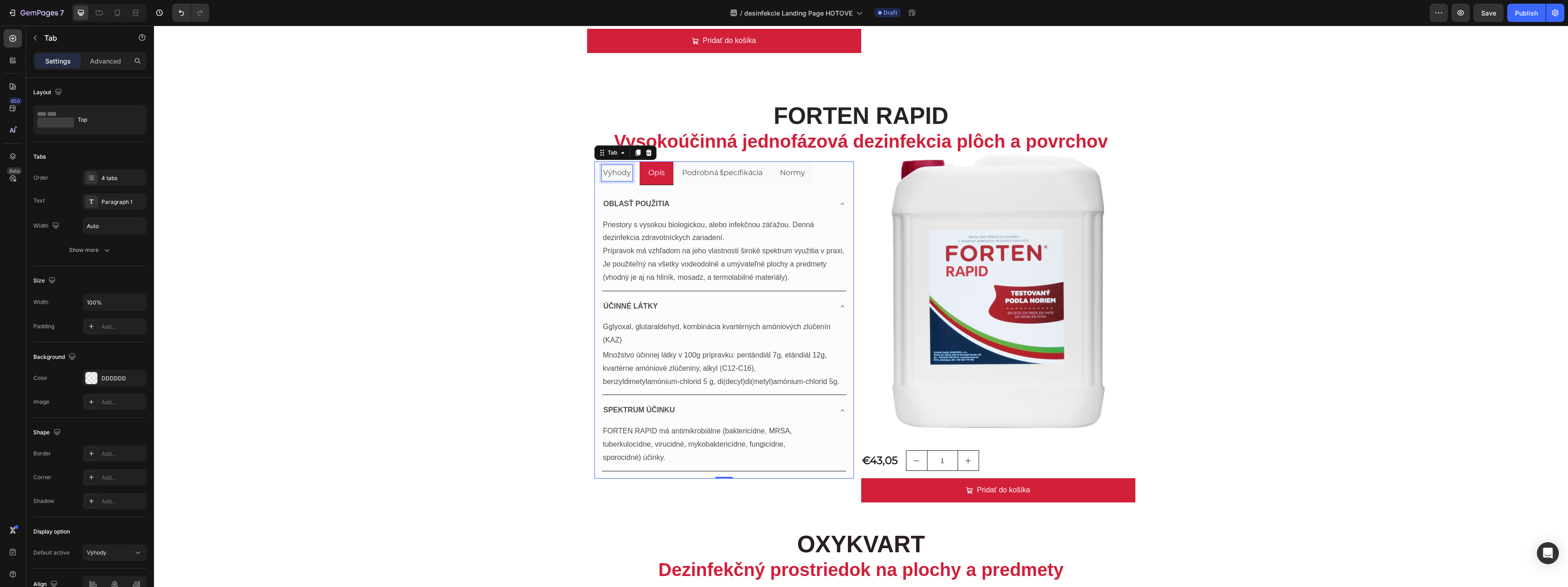
click at [609, 169] on p "Výhody" at bounding box center [617, 173] width 28 height 13
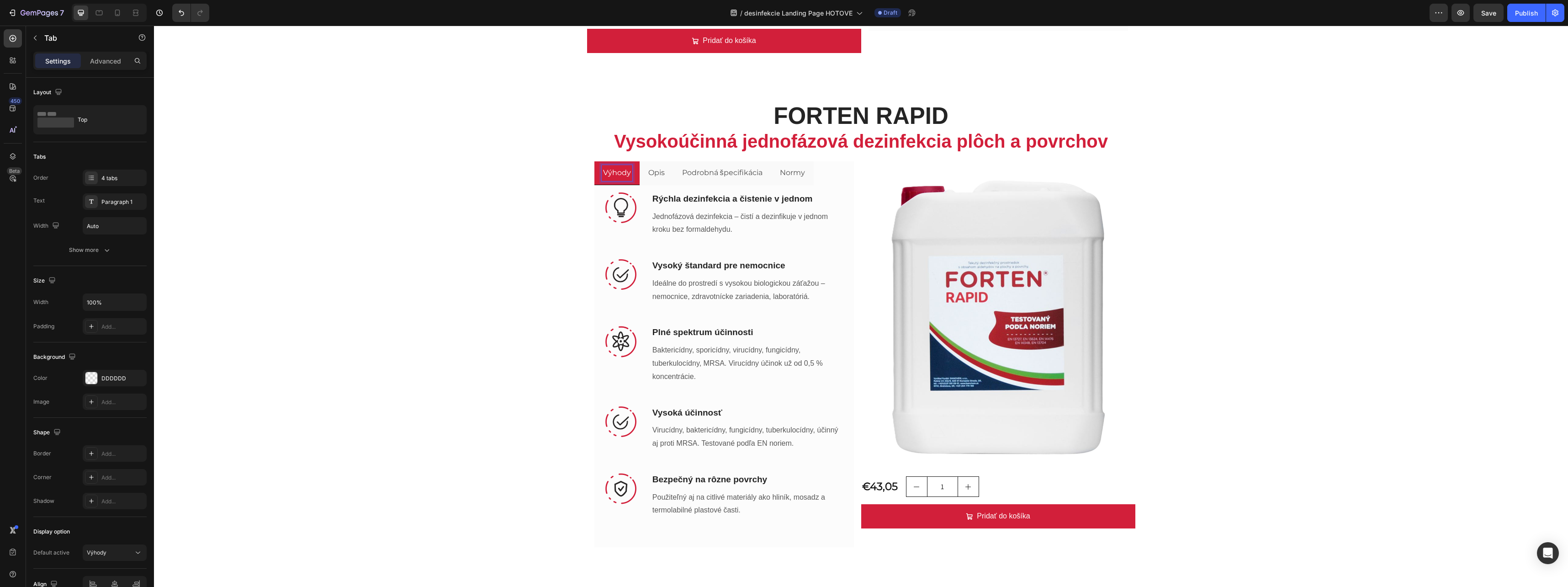
drag, startPoint x: 716, startPoint y: 164, endPoint x: 716, endPoint y: 169, distance: 5.0
click at [716, 167] on li "Podrobná špecifikácia" at bounding box center [722, 173] width 98 height 24
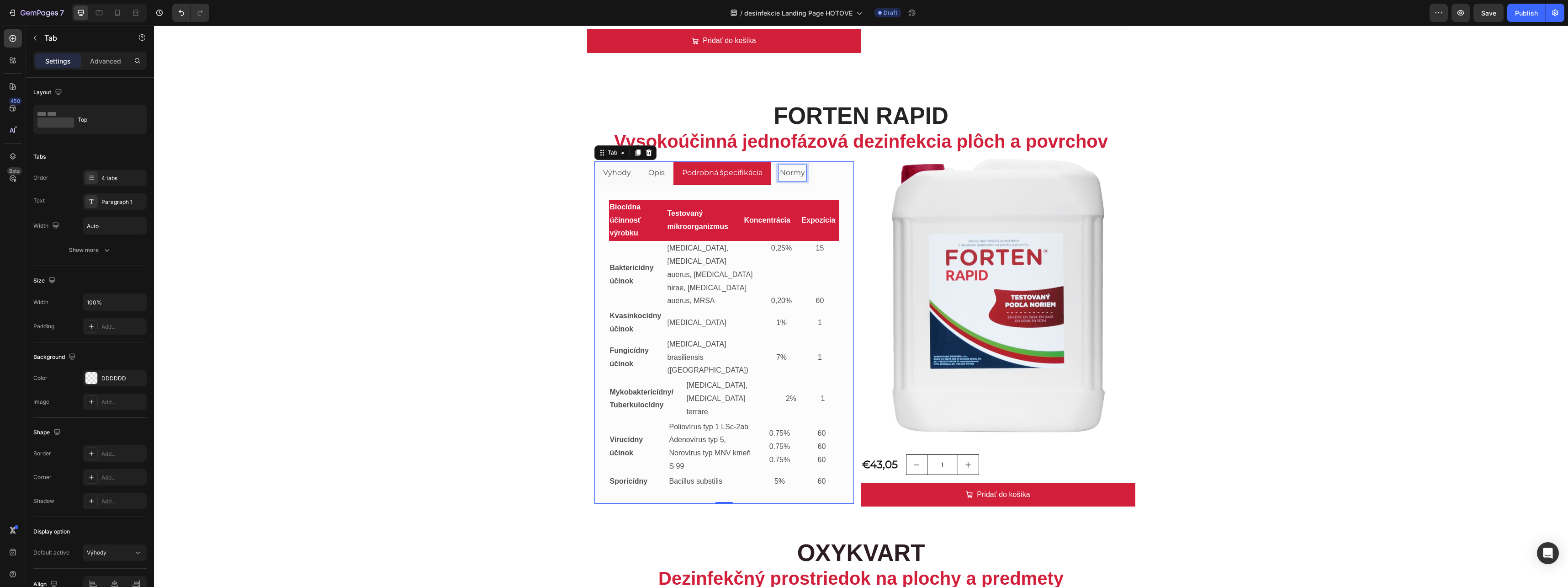
click at [789, 172] on p "Normy" at bounding box center [792, 173] width 25 height 13
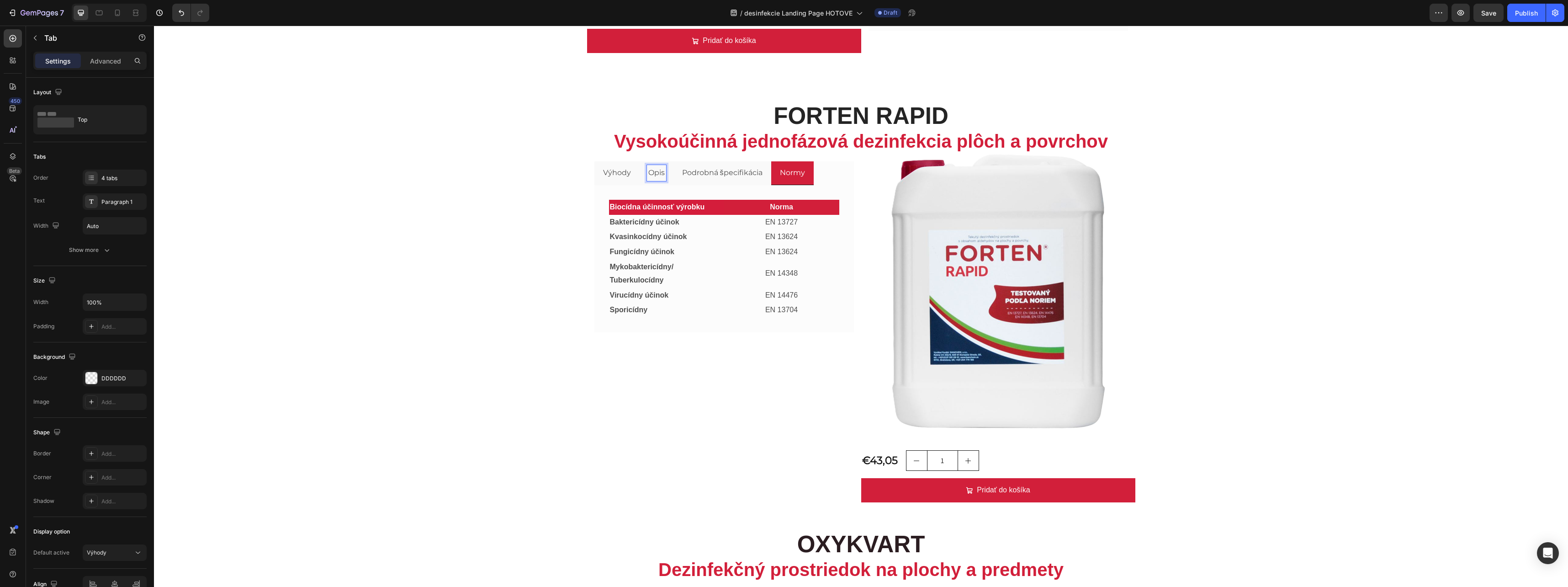
click at [656, 175] on p "Opis" at bounding box center [656, 173] width 16 height 13
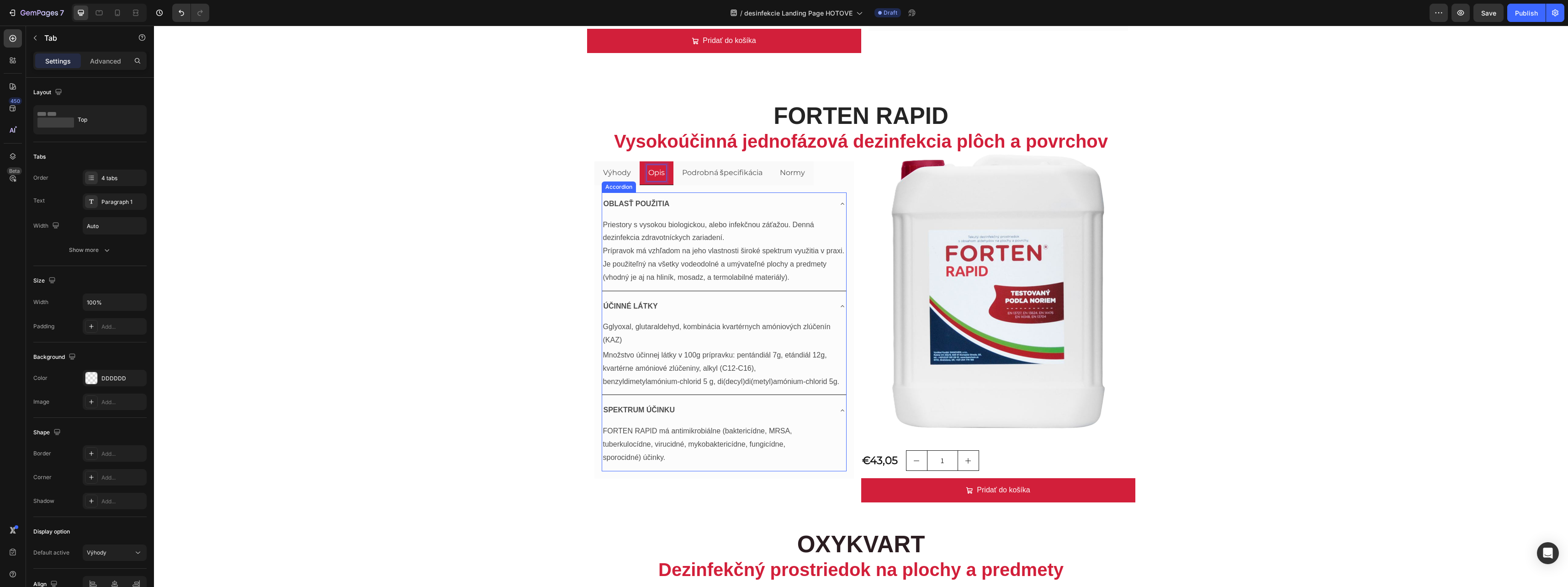
click at [653, 202] on strong "OBLASŤ POUŽITIA" at bounding box center [637, 203] width 66 height 8
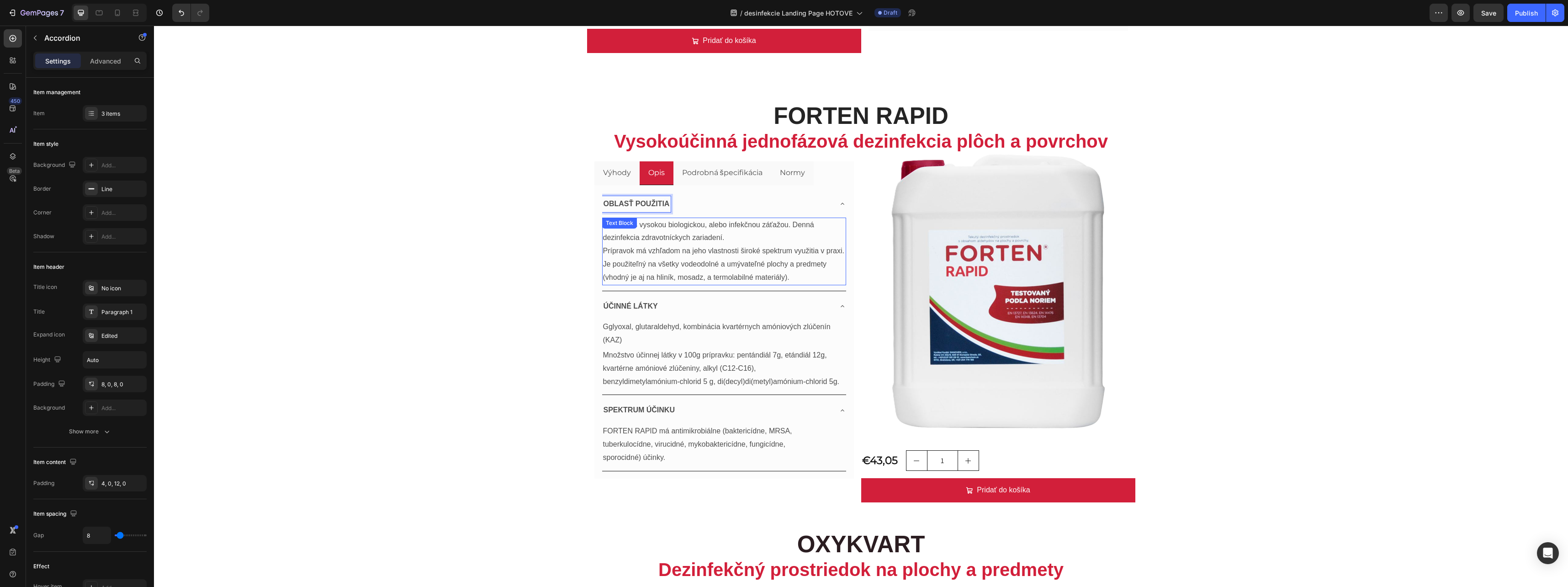
click at [781, 278] on p "Priestory s vysokou biologickou, alebo infekčnou záťažou. Denná dezinfekcia zdr…" at bounding box center [724, 251] width 242 height 66
click at [785, 279] on p "Priestory s vysokou biologickou, alebo infekčnou záťažou. Denná dezinfekcia zdr…" at bounding box center [724, 251] width 242 height 66
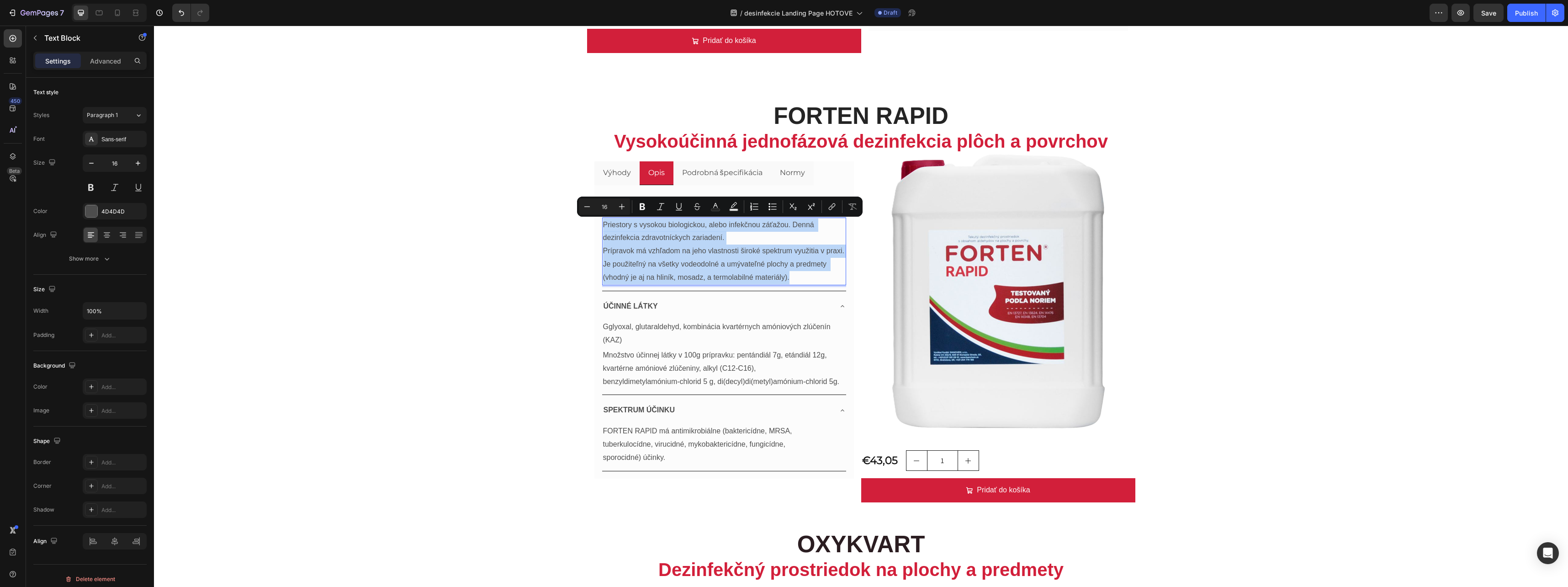
drag, startPoint x: 797, startPoint y: 278, endPoint x: 600, endPoint y: 225, distance: 204.0
click at [603, 225] on p "Priestory s vysokou biologickou, alebo infekčnou záťažou. Denná dezinfekcia zdr…" at bounding box center [724, 251] width 242 height 66
copy p "Priestory s vysokou biologickou, alebo infekčnou záťažou. Denná dezinfekcia zdr…"
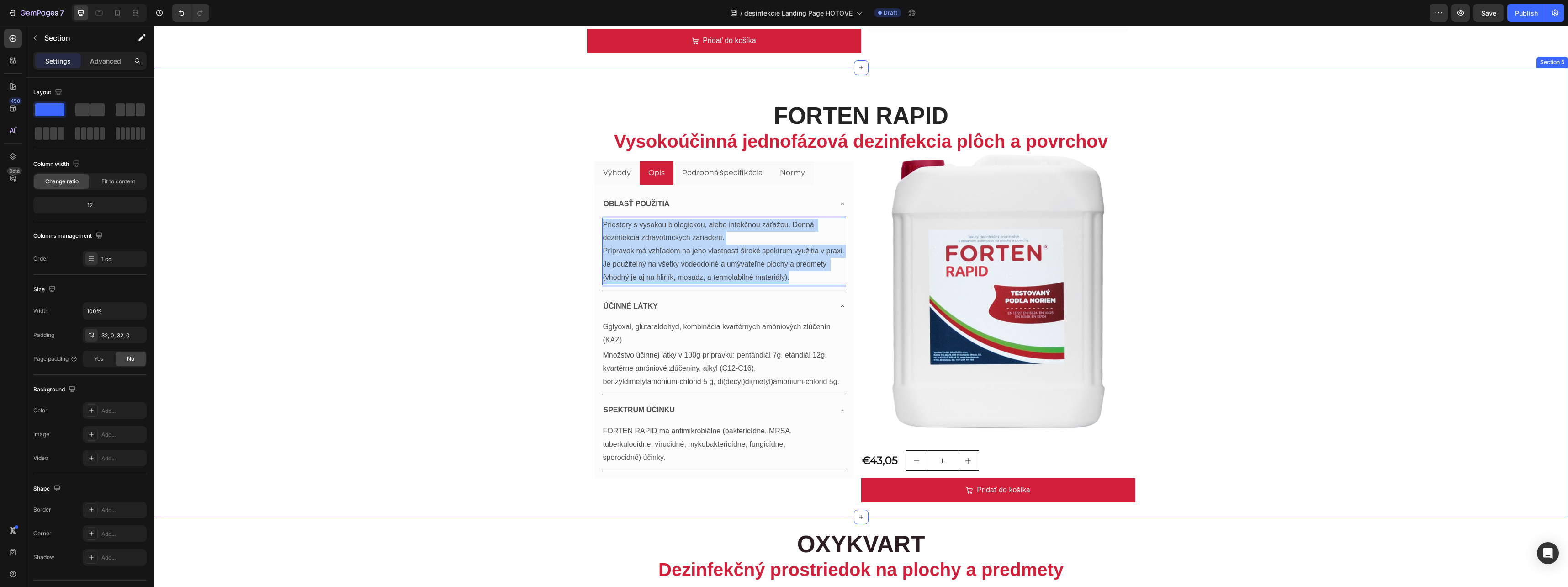
drag, startPoint x: 394, startPoint y: 268, endPoint x: 387, endPoint y: 265, distance: 7.6
click at [394, 267] on div "FORTEN RAPID Vysokoúčinná jednofázová dezinfekcia plôch a povrchov Heading Výho…" at bounding box center [861, 292] width 1414 height 420
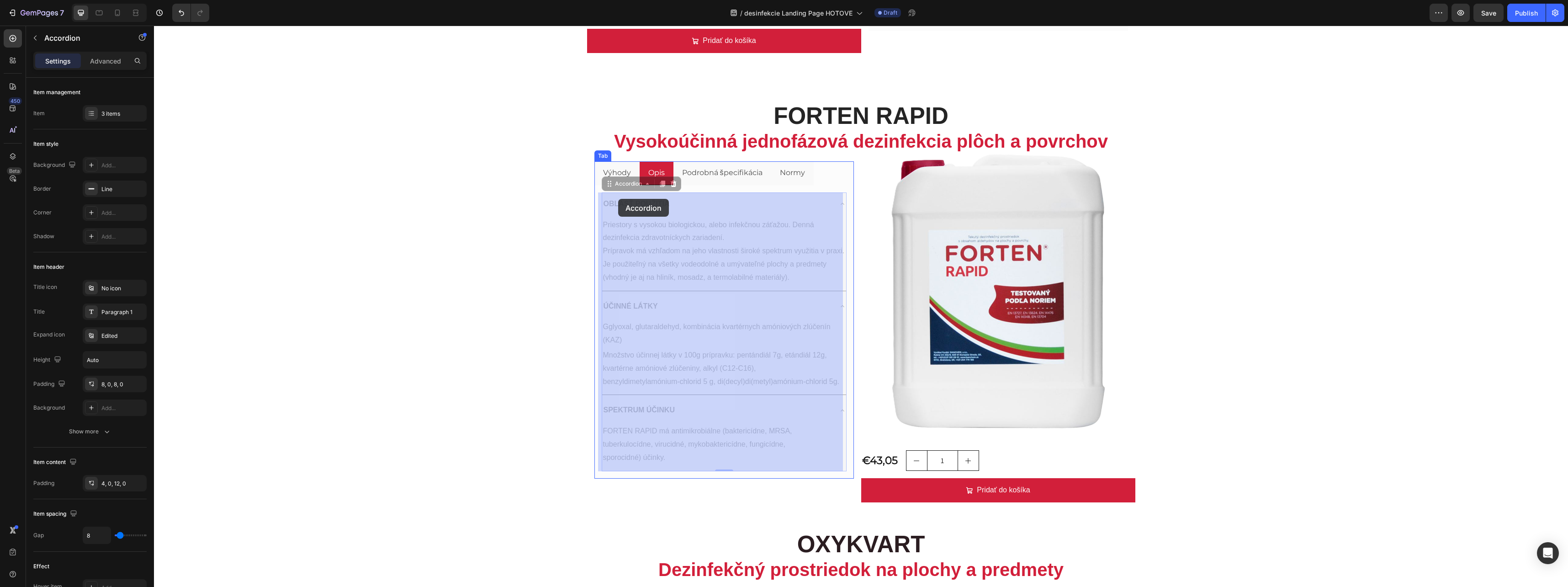
drag, startPoint x: 675, startPoint y: 203, endPoint x: 618, endPoint y: 199, distance: 57.1
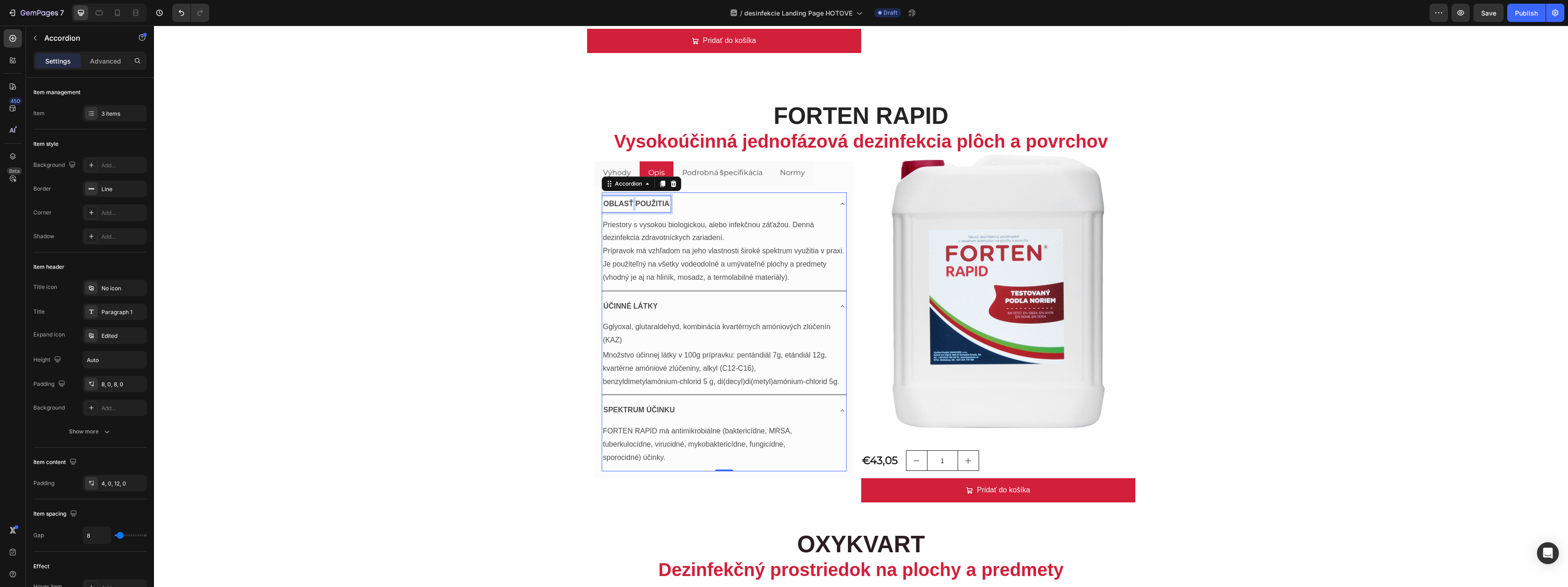
click at [630, 205] on strong "OBLASŤ POUŽITIA" at bounding box center [637, 203] width 66 height 8
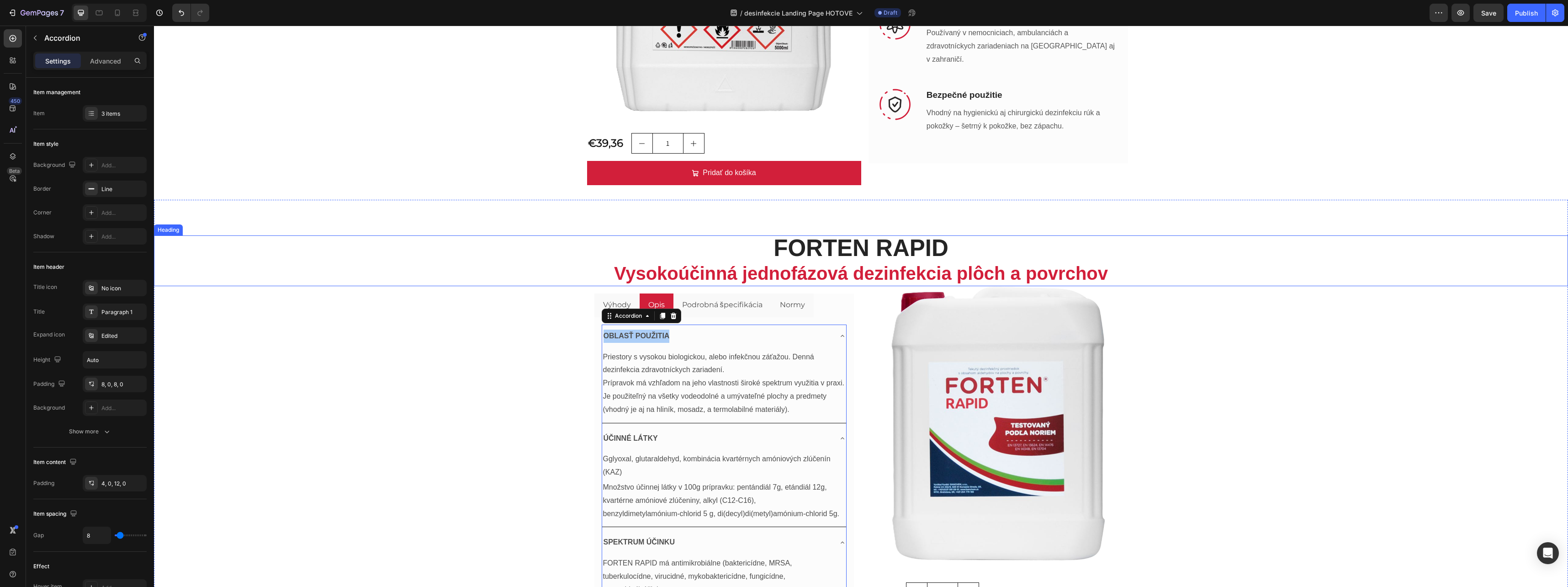
scroll to position [640, 0]
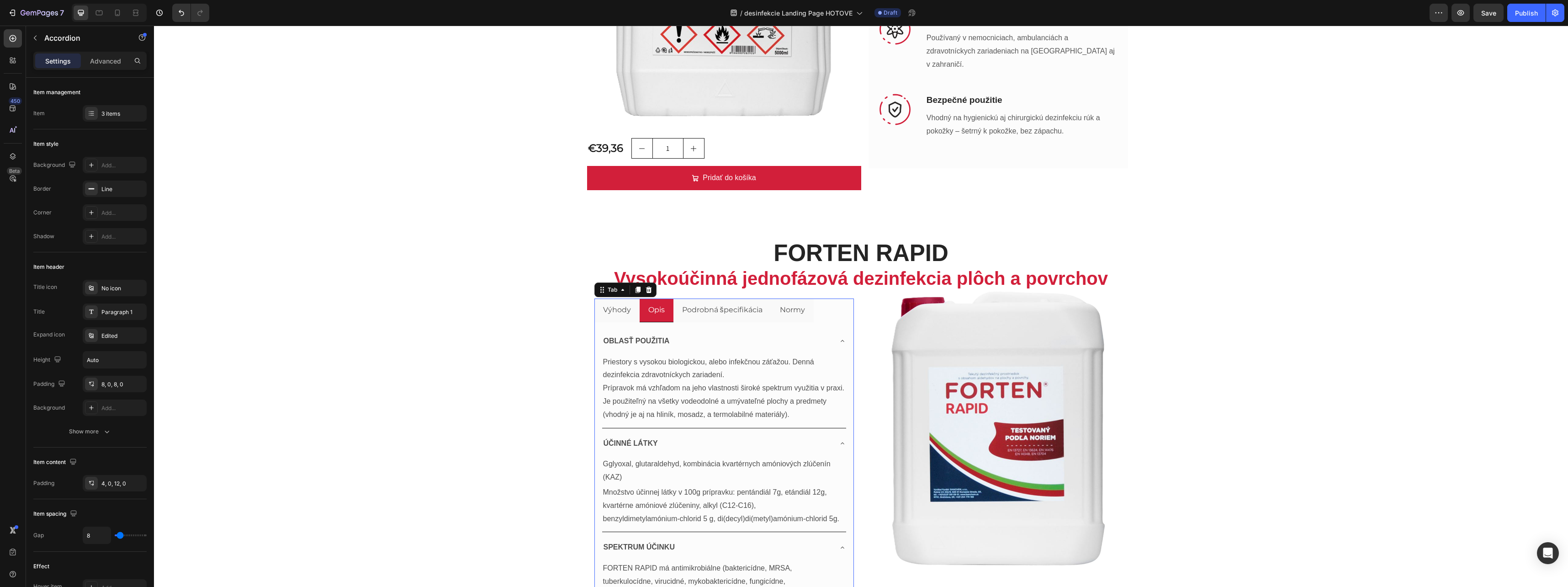
click at [620, 302] on div "Výhody" at bounding box center [617, 310] width 30 height 16
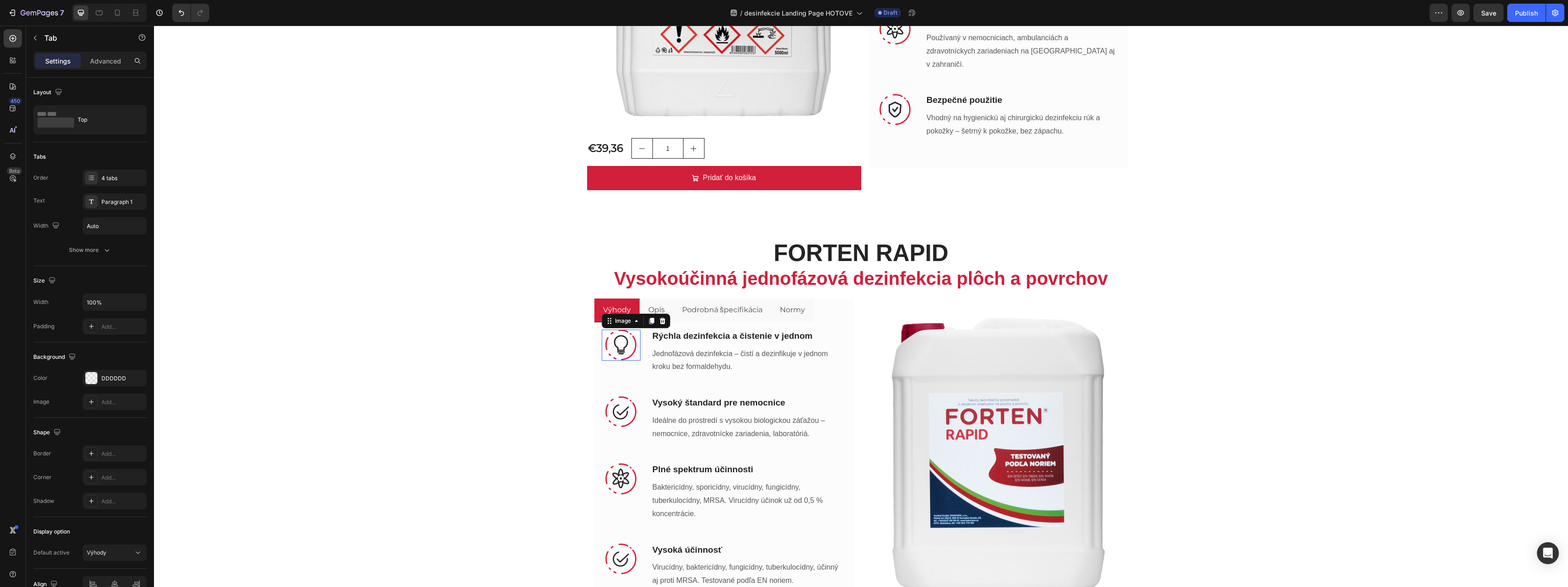
click at [613, 347] on img at bounding box center [621, 345] width 31 height 31
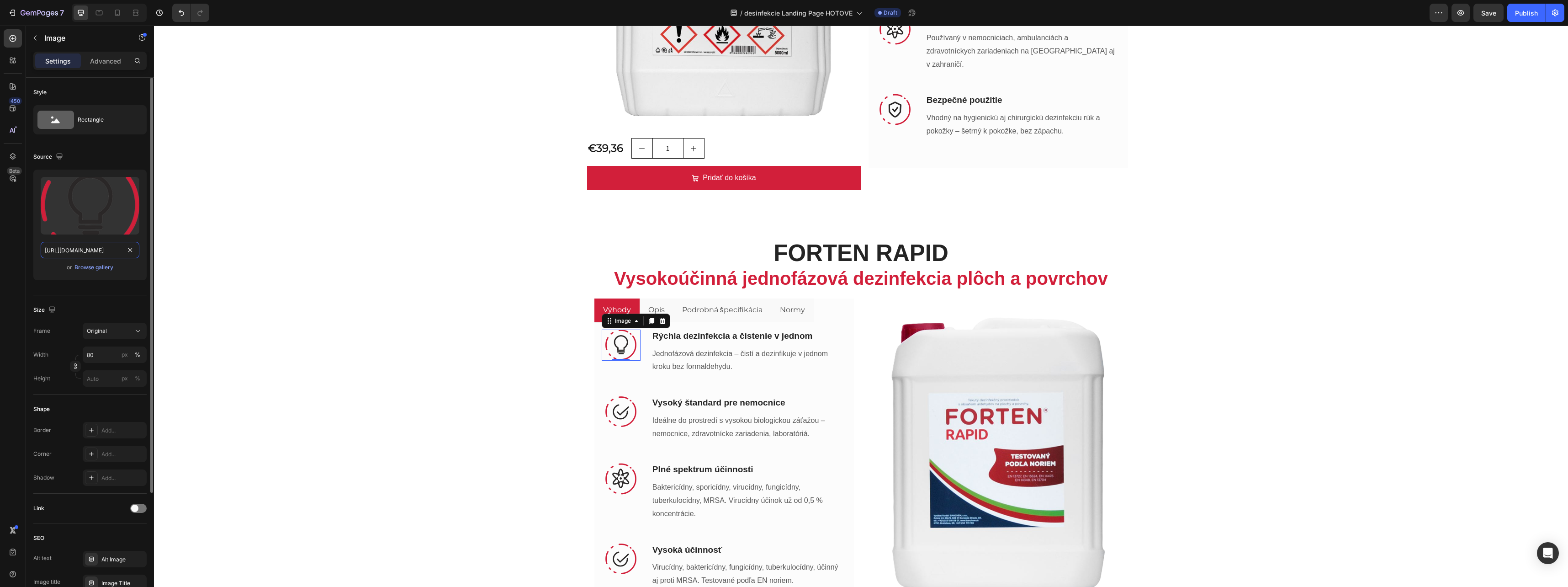
click at [114, 250] on input "[URL][DOMAIN_NAME]" at bounding box center [90, 250] width 99 height 16
